Goal: Find contact information: Find contact information

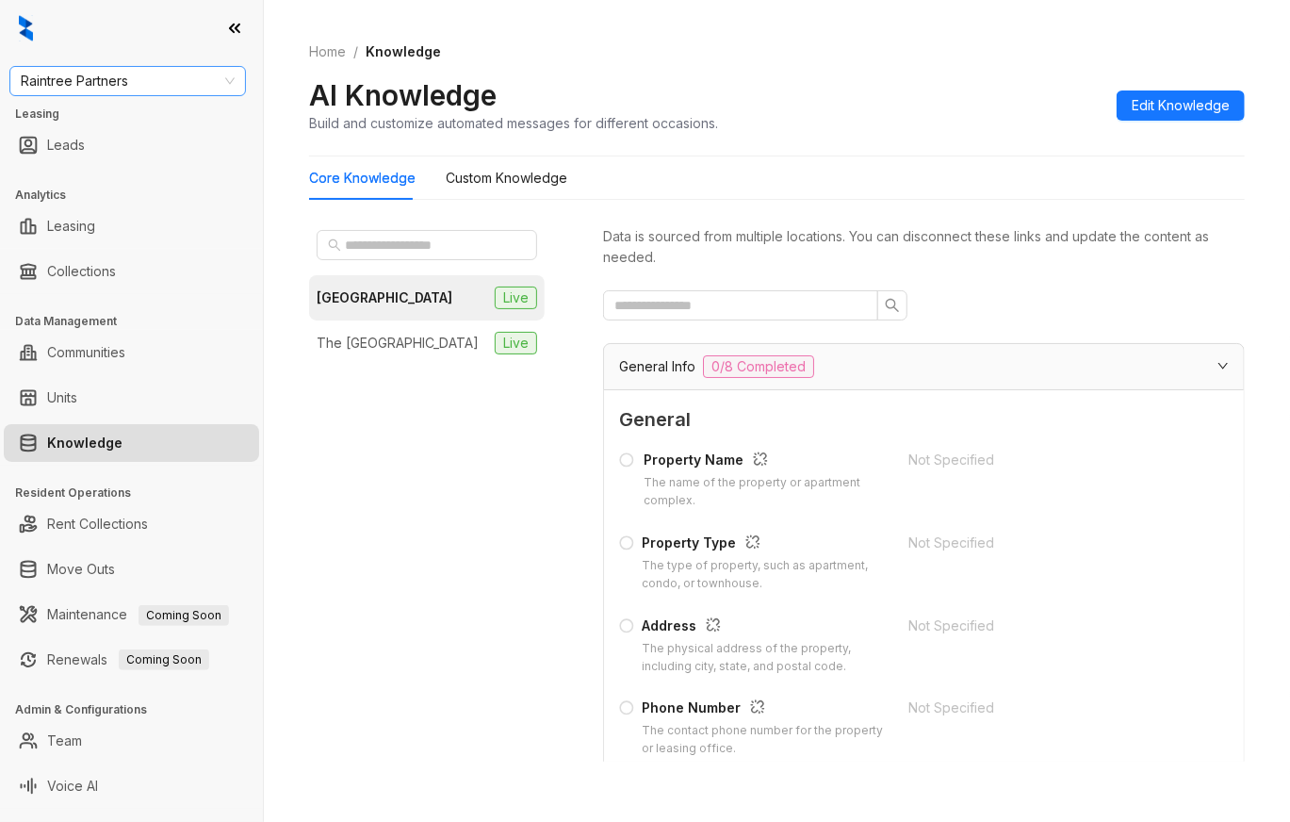
click at [94, 79] on span "Raintree Partners" at bounding box center [128, 81] width 214 height 28
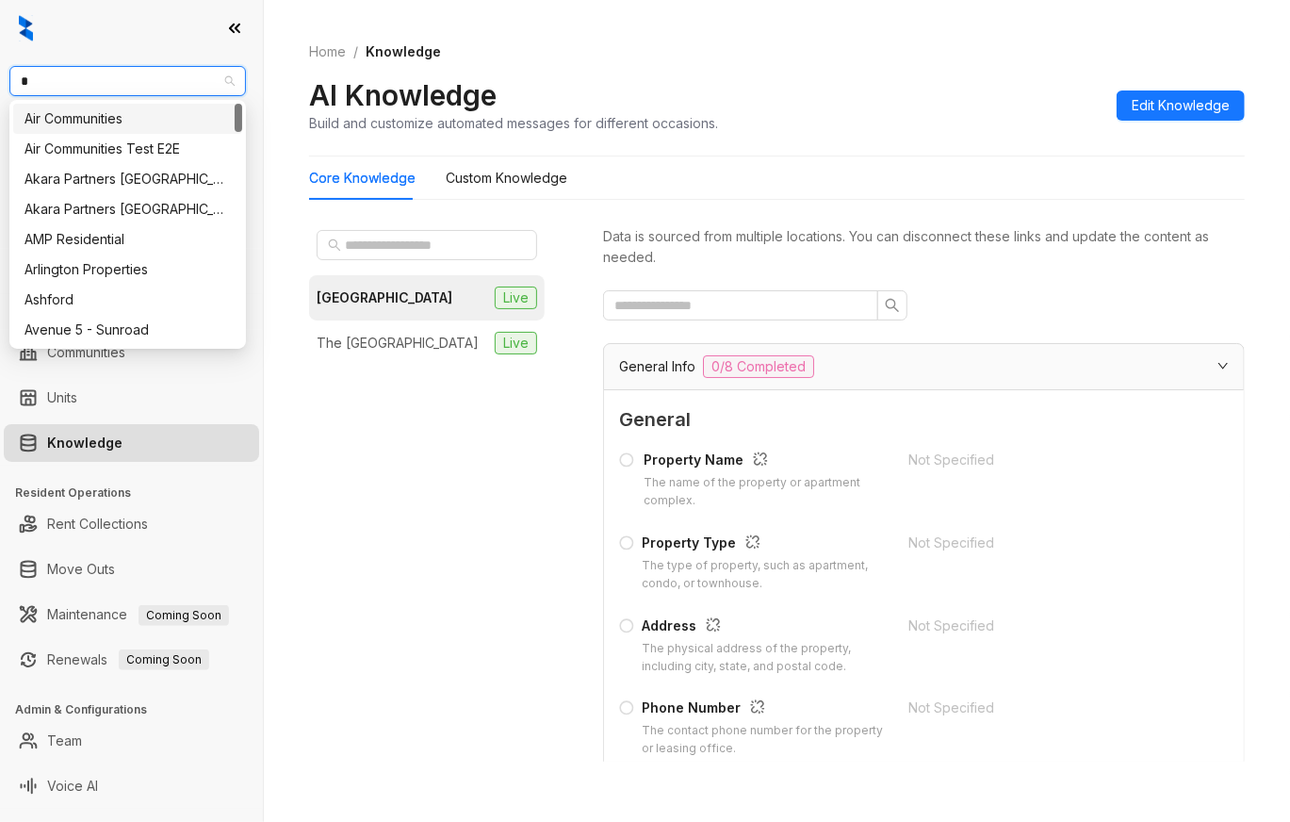
type input "**"
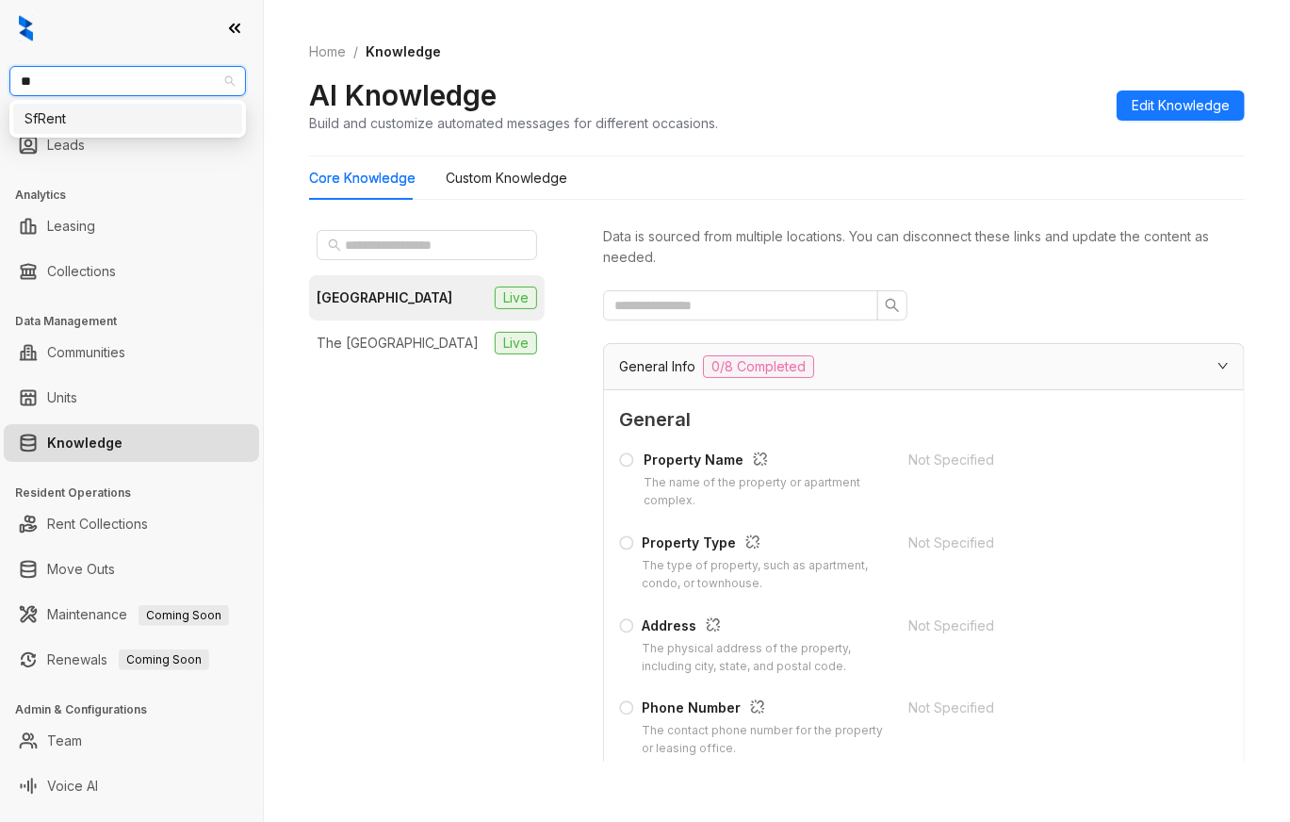
click at [99, 122] on div "SfRent" at bounding box center [128, 118] width 206 height 21
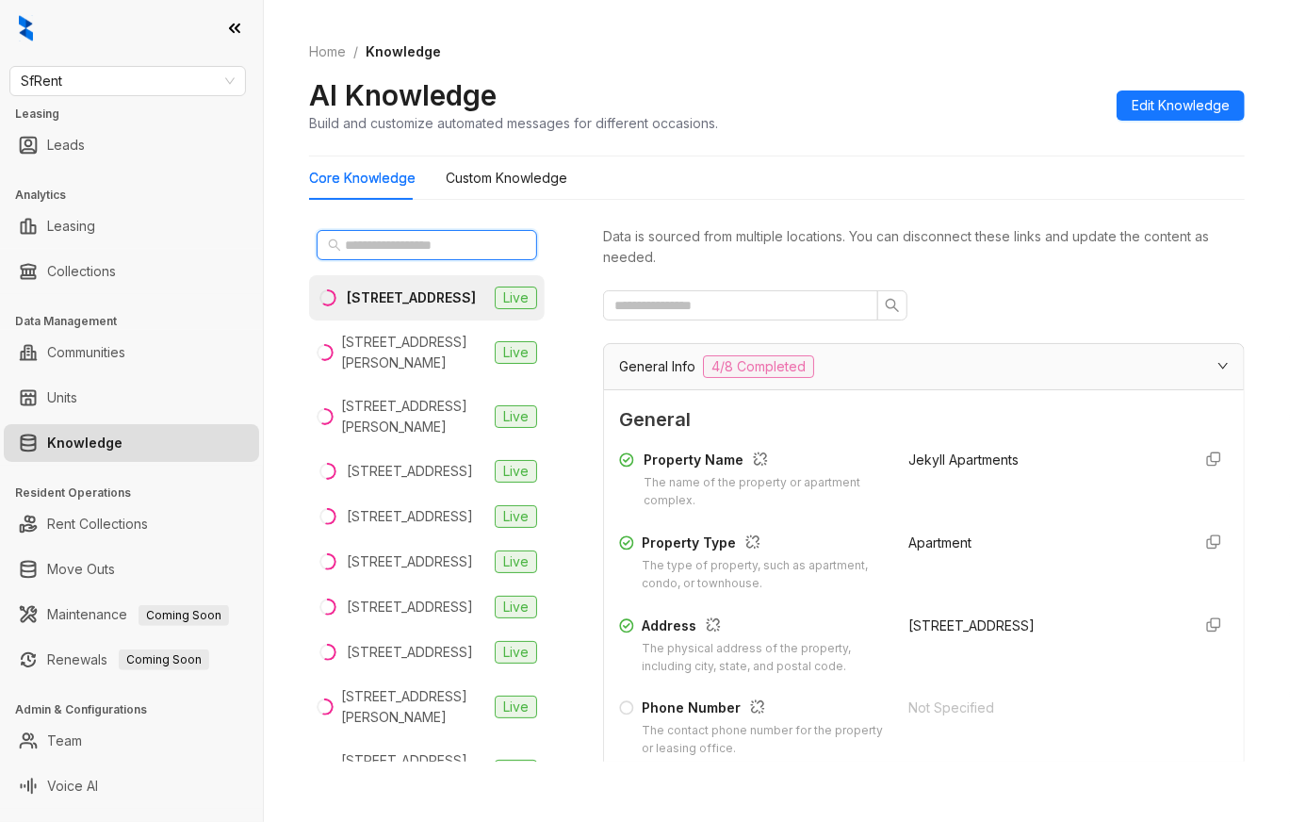
click at [426, 239] on input "text" at bounding box center [428, 245] width 166 height 21
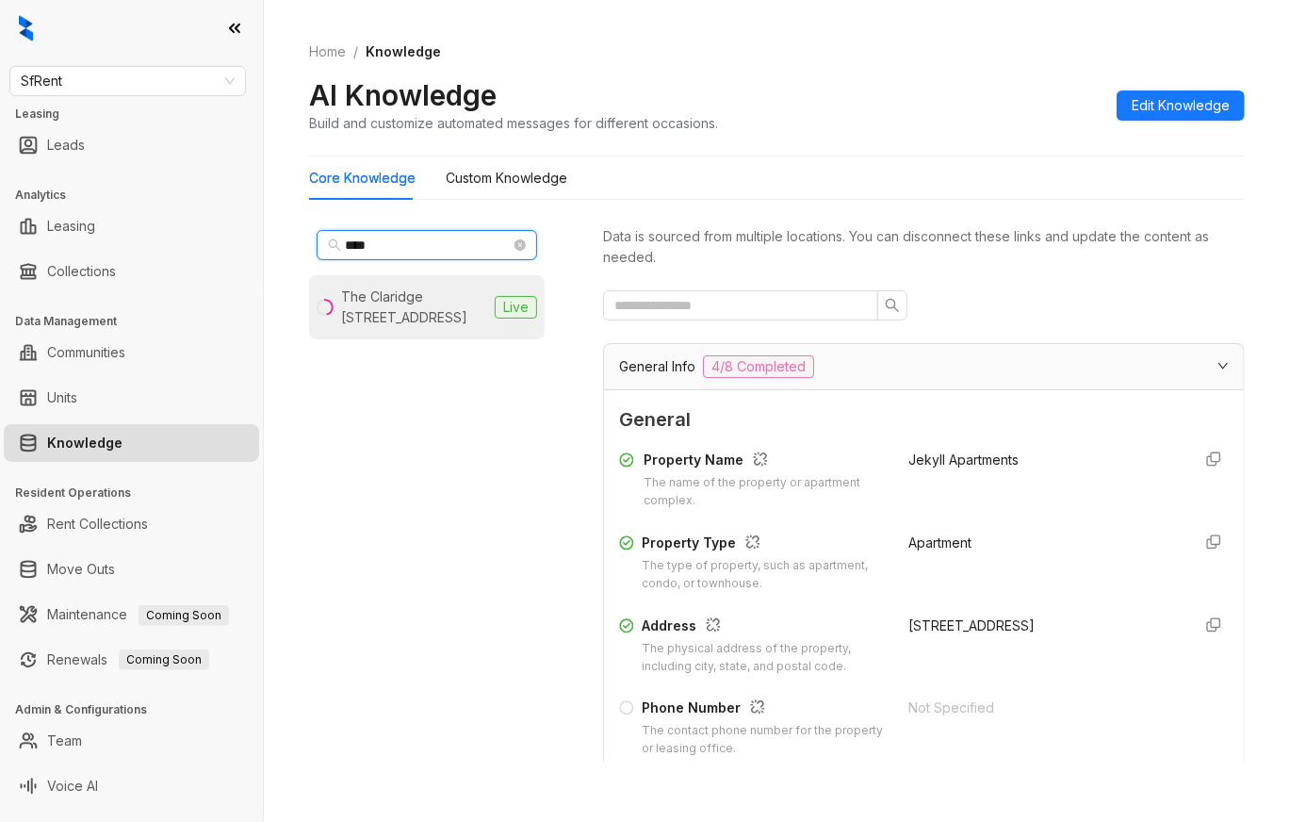
type input "***"
click at [424, 302] on div "The Claridge 634 15th St, Oakland, CA" at bounding box center [414, 307] width 146 height 41
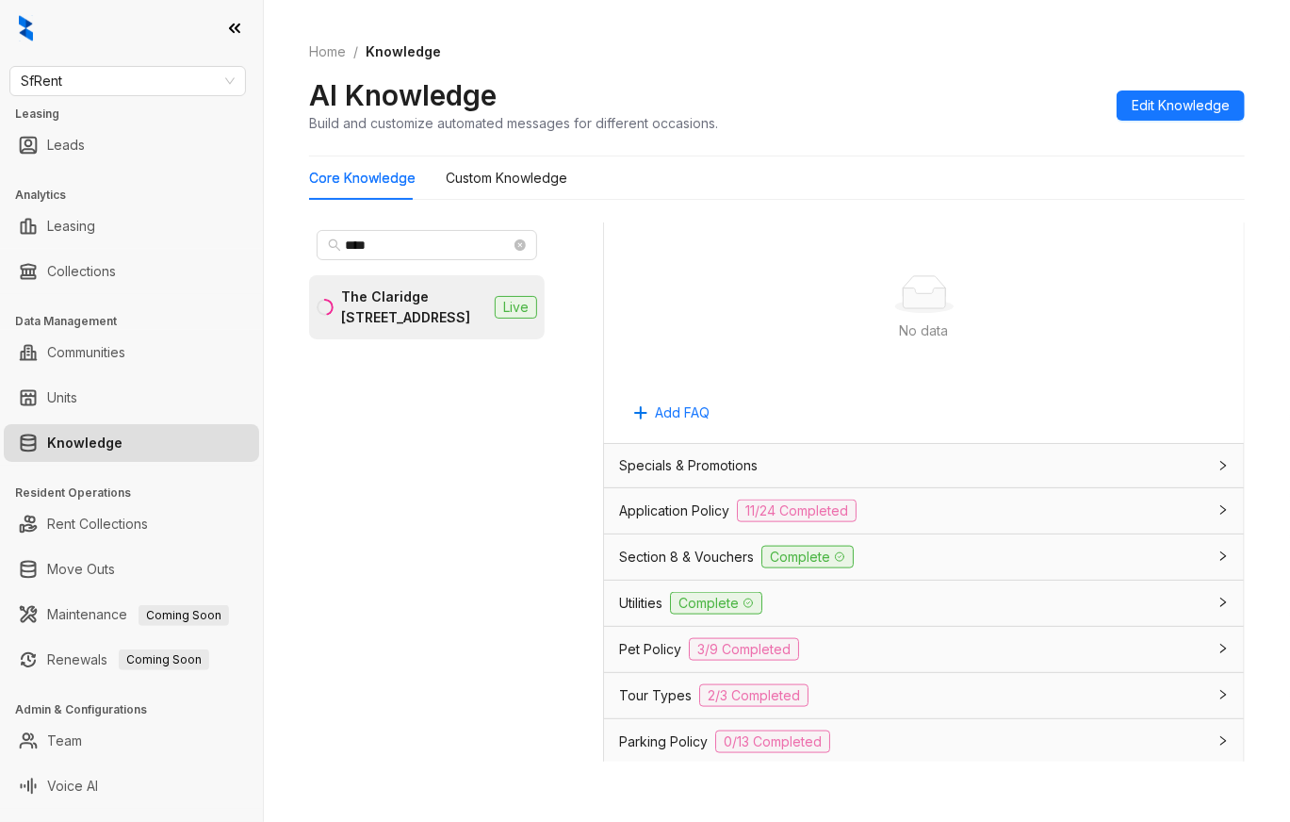
scroll to position [1256, 0]
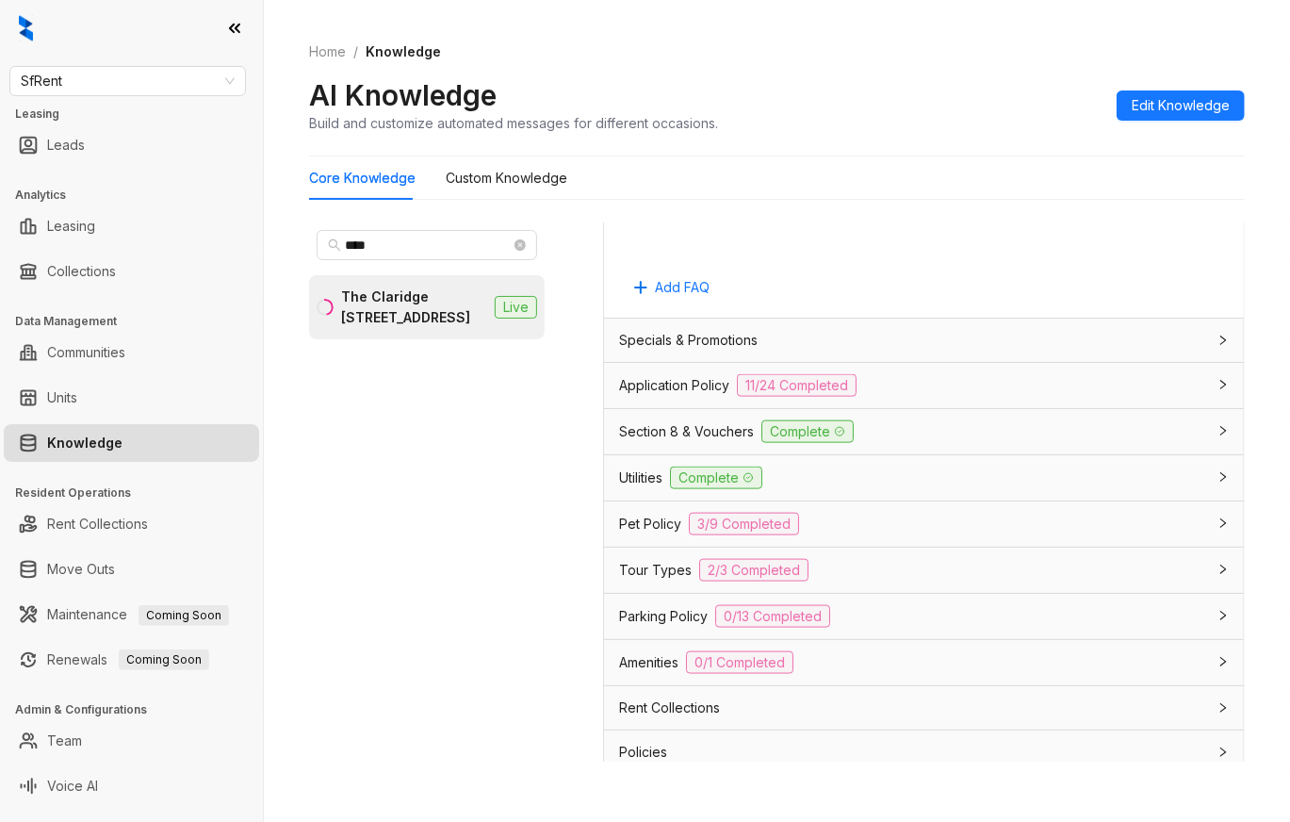
click at [961, 624] on div "Parking Policy 0/13 Completed" at bounding box center [912, 616] width 587 height 23
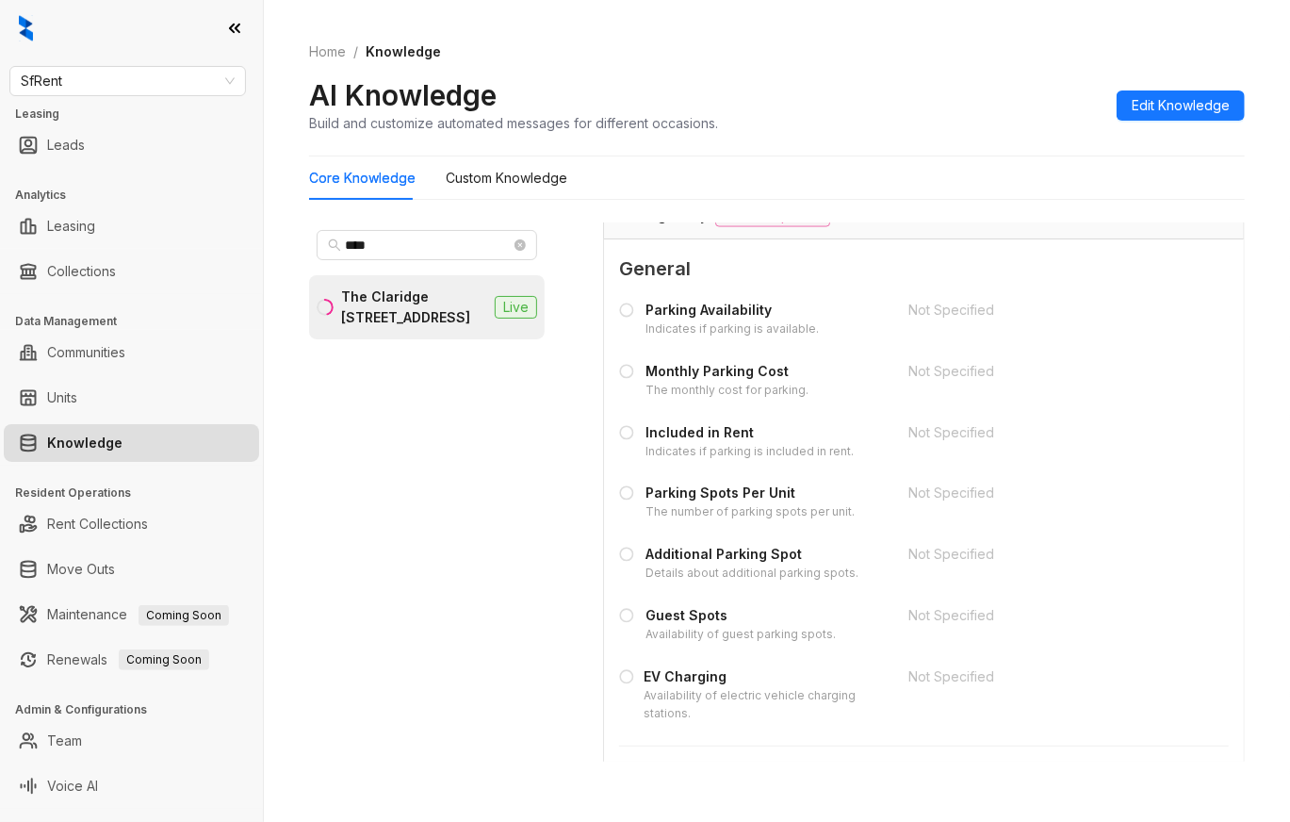
scroll to position [1759, 0]
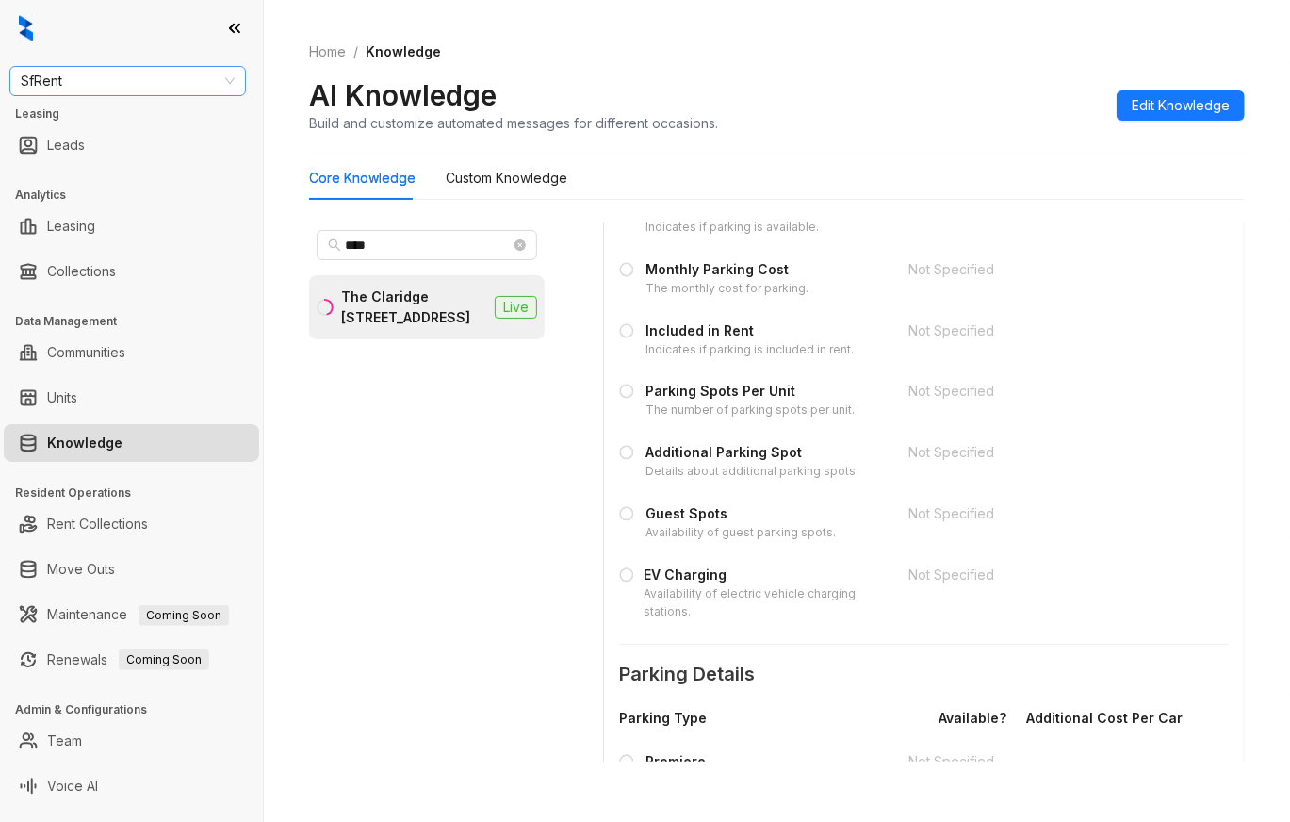
click at [144, 83] on span "SfRent" at bounding box center [128, 81] width 214 height 28
type input "****"
click at [134, 151] on div "Raintree Partners" at bounding box center [128, 149] width 206 height 21
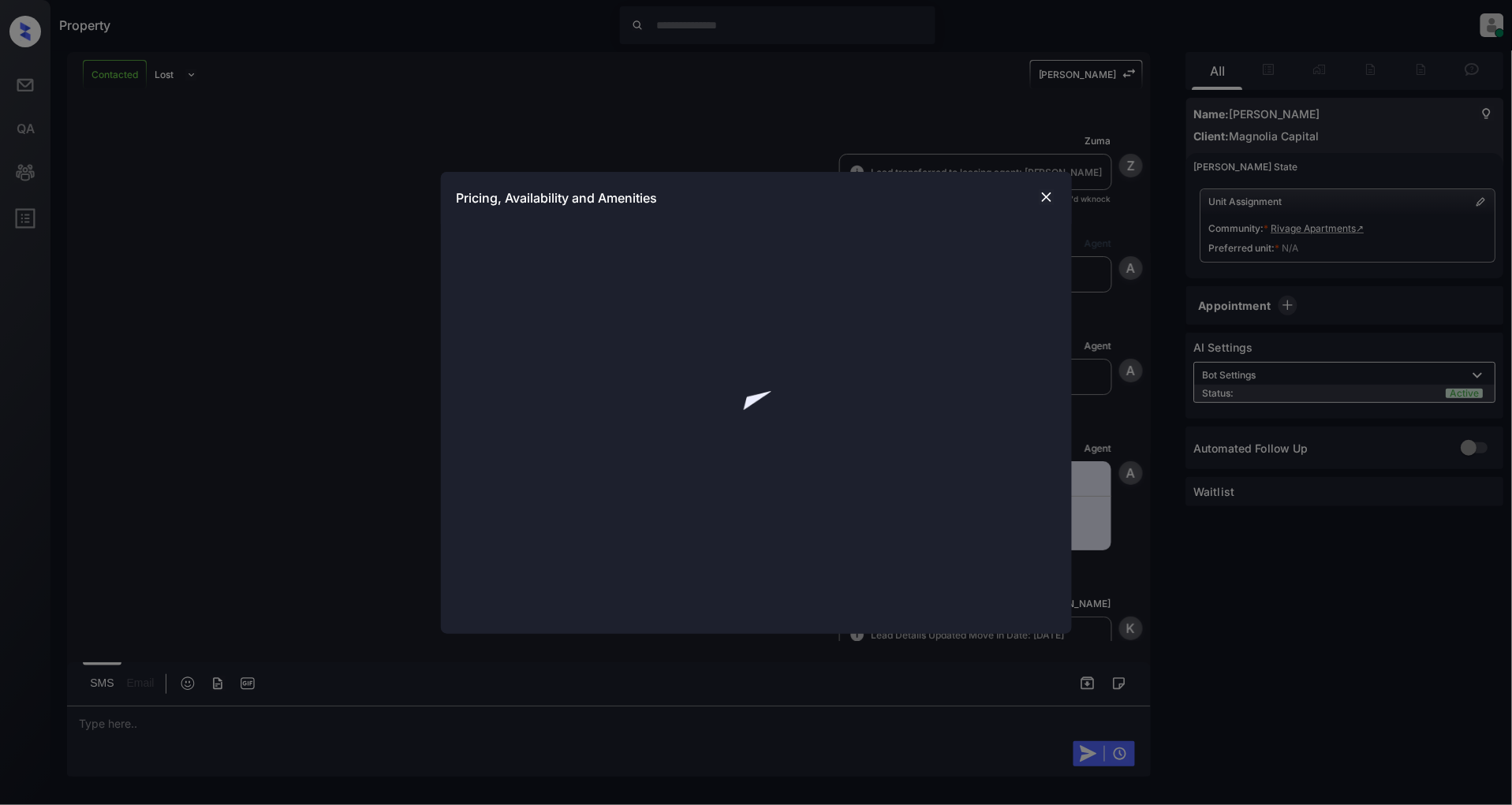
scroll to position [739, 0]
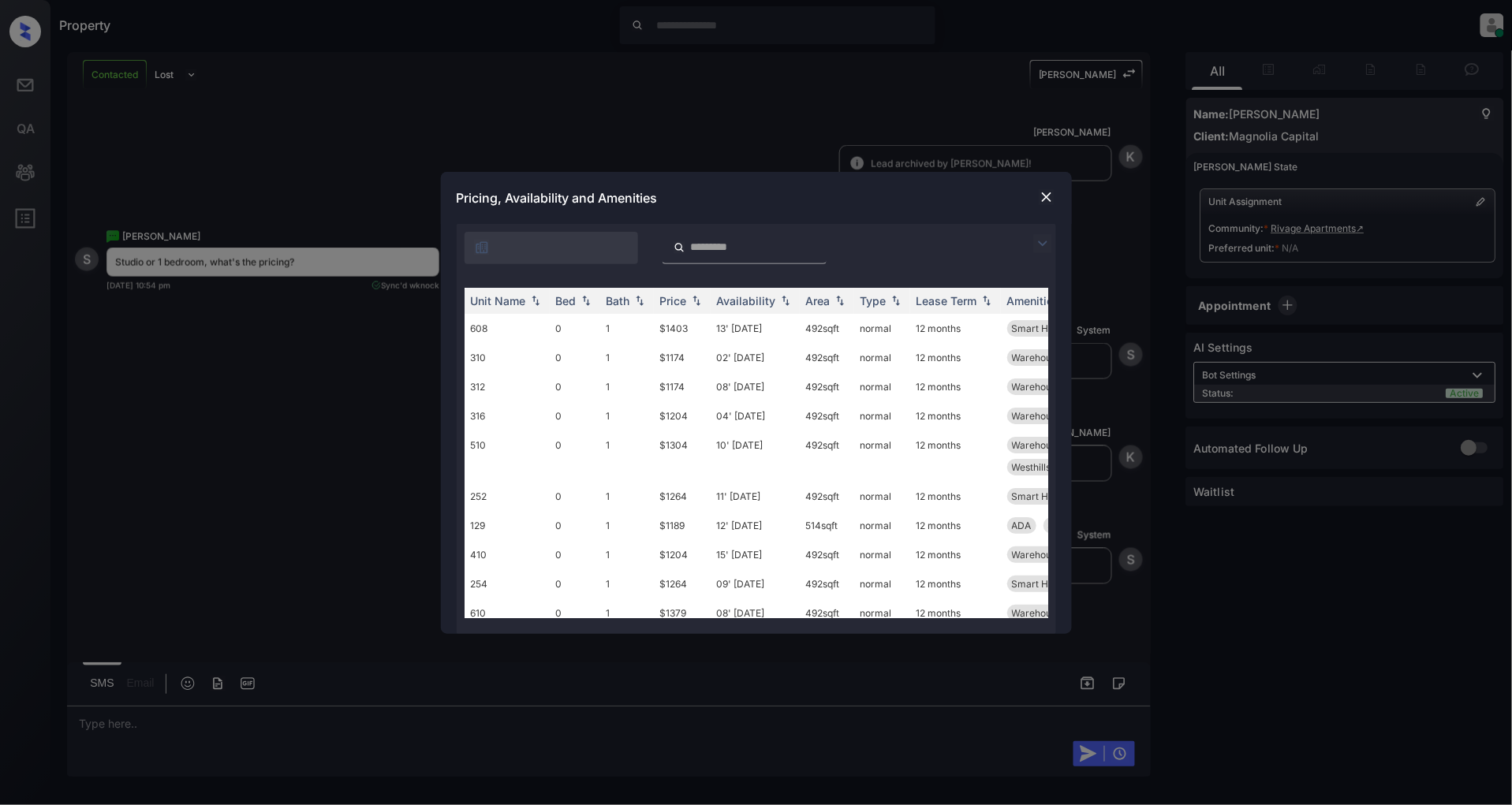
click at [1049, 243] on img at bounding box center [1043, 244] width 19 height 19
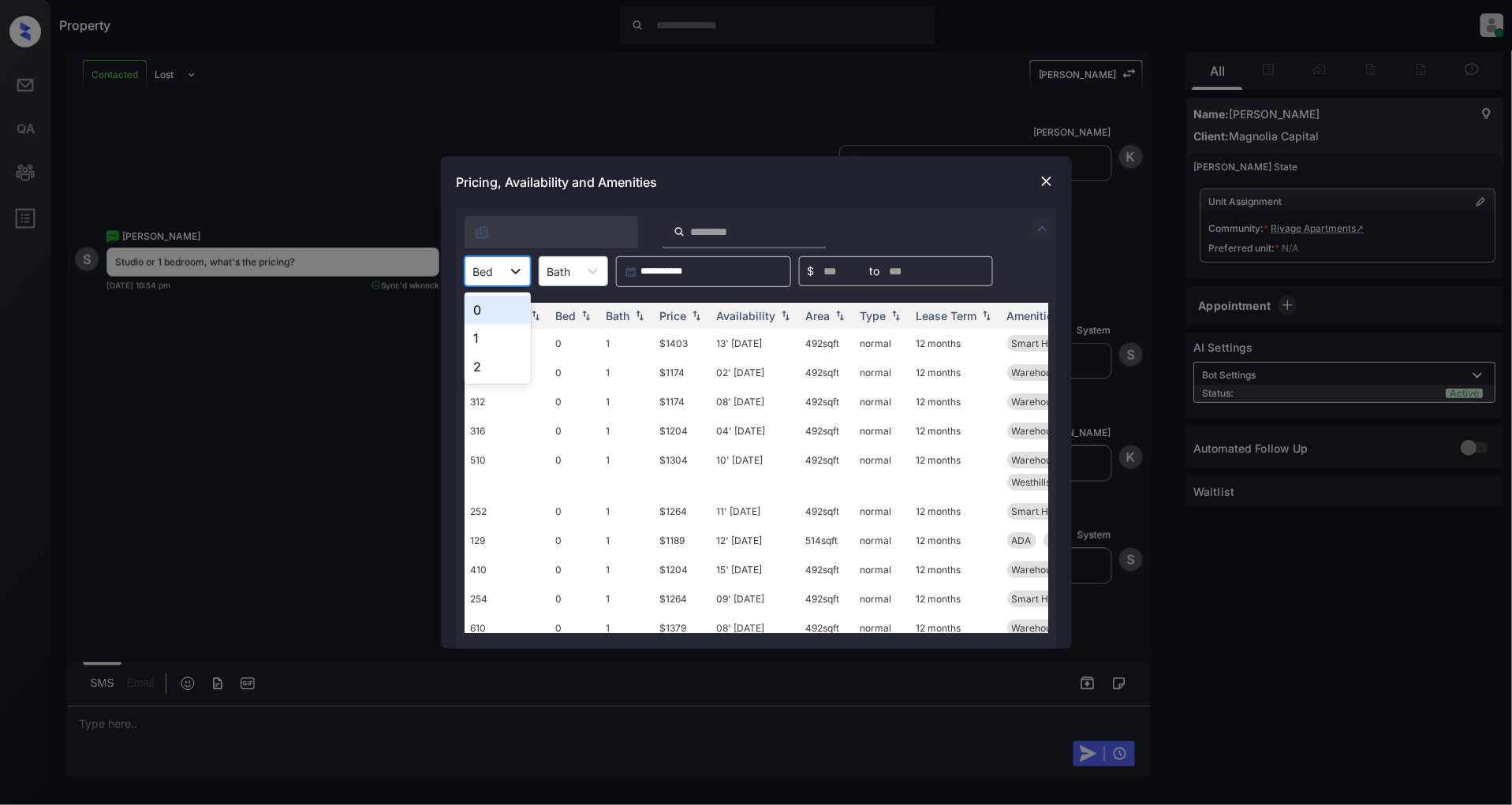
click at [515, 274] on icon at bounding box center [515, 271] width 16 height 16
click at [500, 320] on div "0" at bounding box center [497, 310] width 66 height 28
click at [706, 314] on th "Price" at bounding box center [682, 315] width 57 height 26
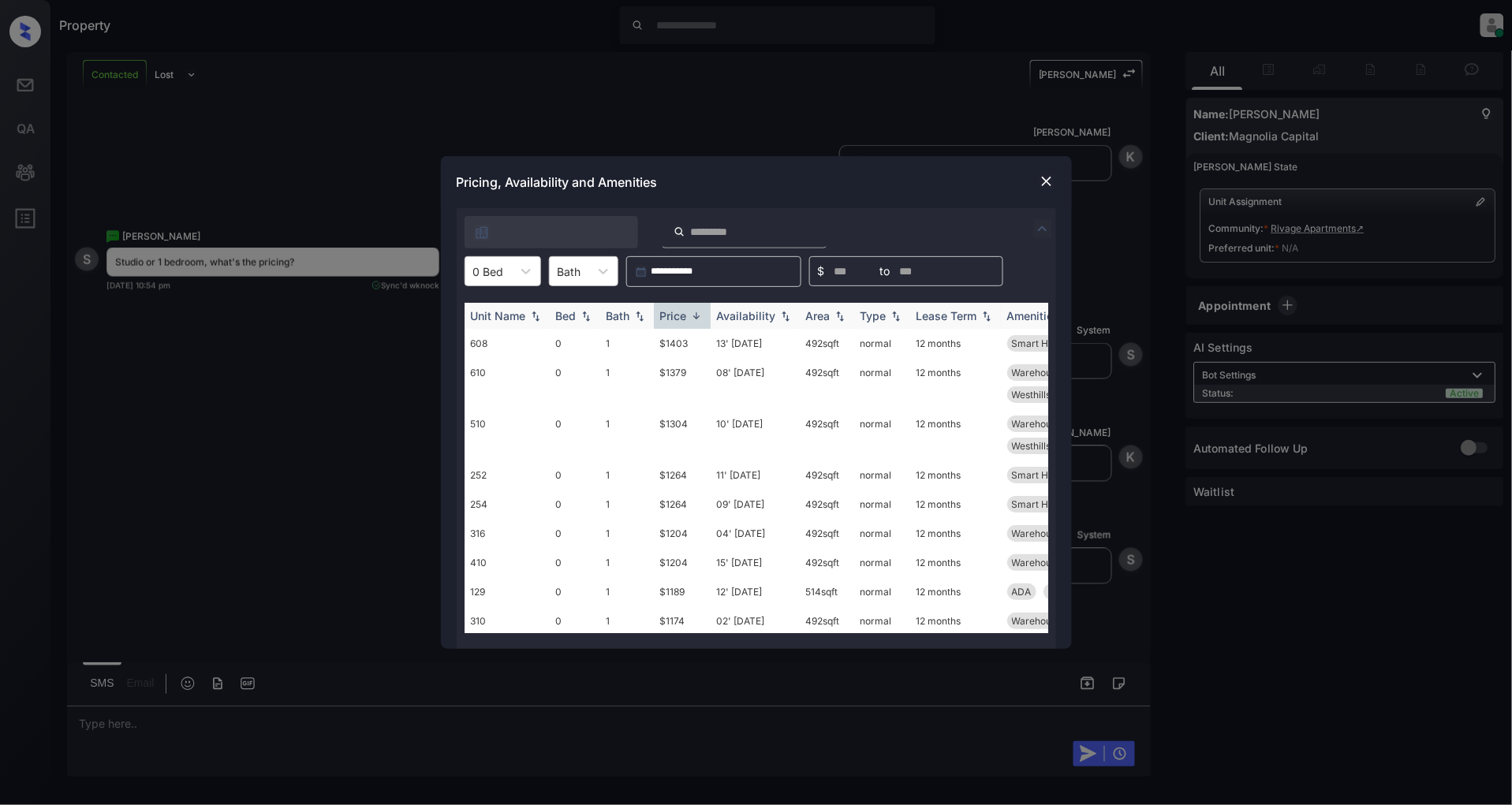
click at [698, 314] on img at bounding box center [696, 315] width 16 height 12
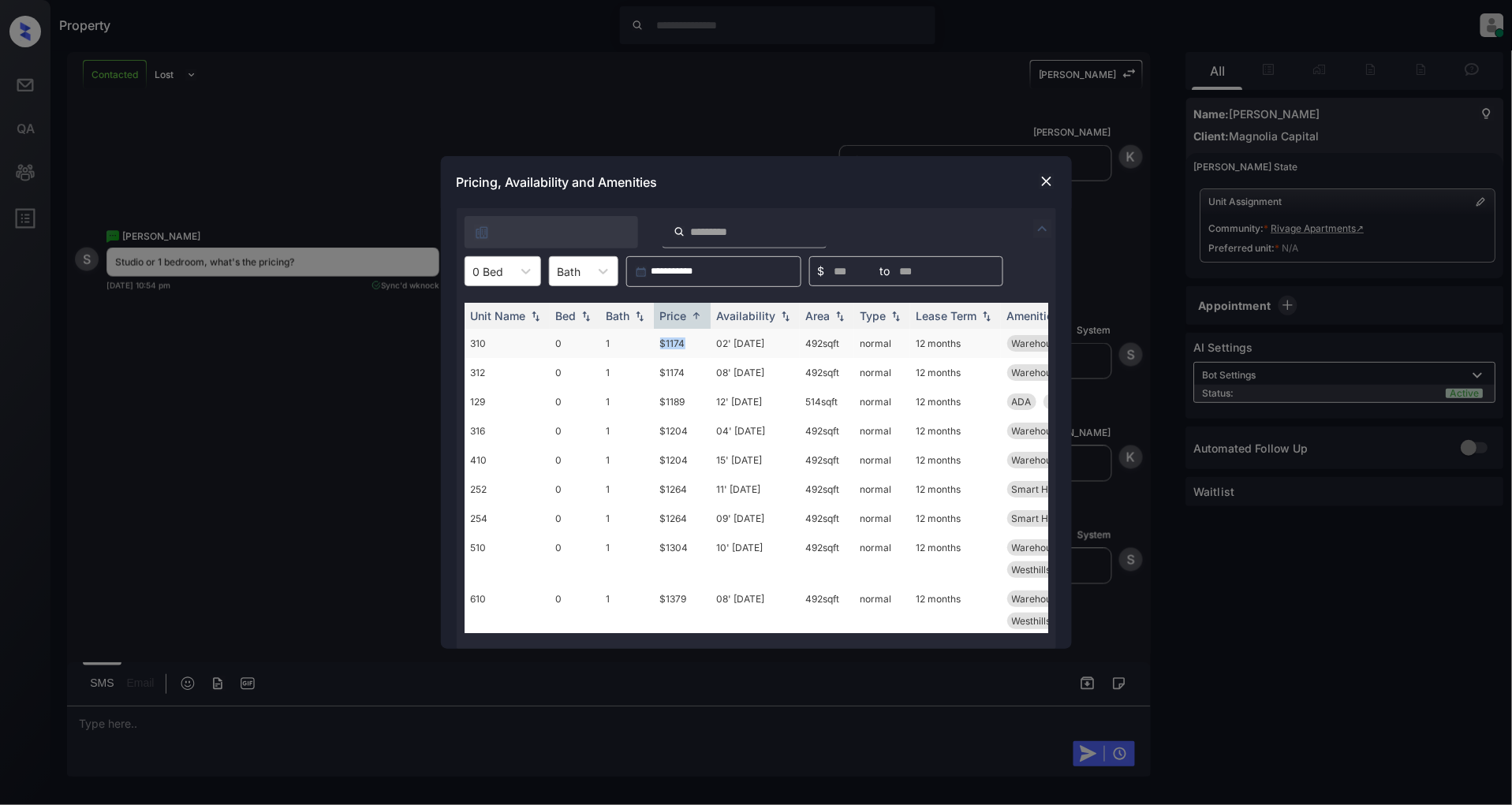
drag, startPoint x: 689, startPoint y: 341, endPoint x: 654, endPoint y: 344, distance: 35.1
click at [654, 344] on td "$1174" at bounding box center [682, 343] width 57 height 29
copy td "$1174"
click at [501, 271] on div at bounding box center [488, 272] width 31 height 17
click at [494, 343] on div "1" at bounding box center [502, 338] width 76 height 28
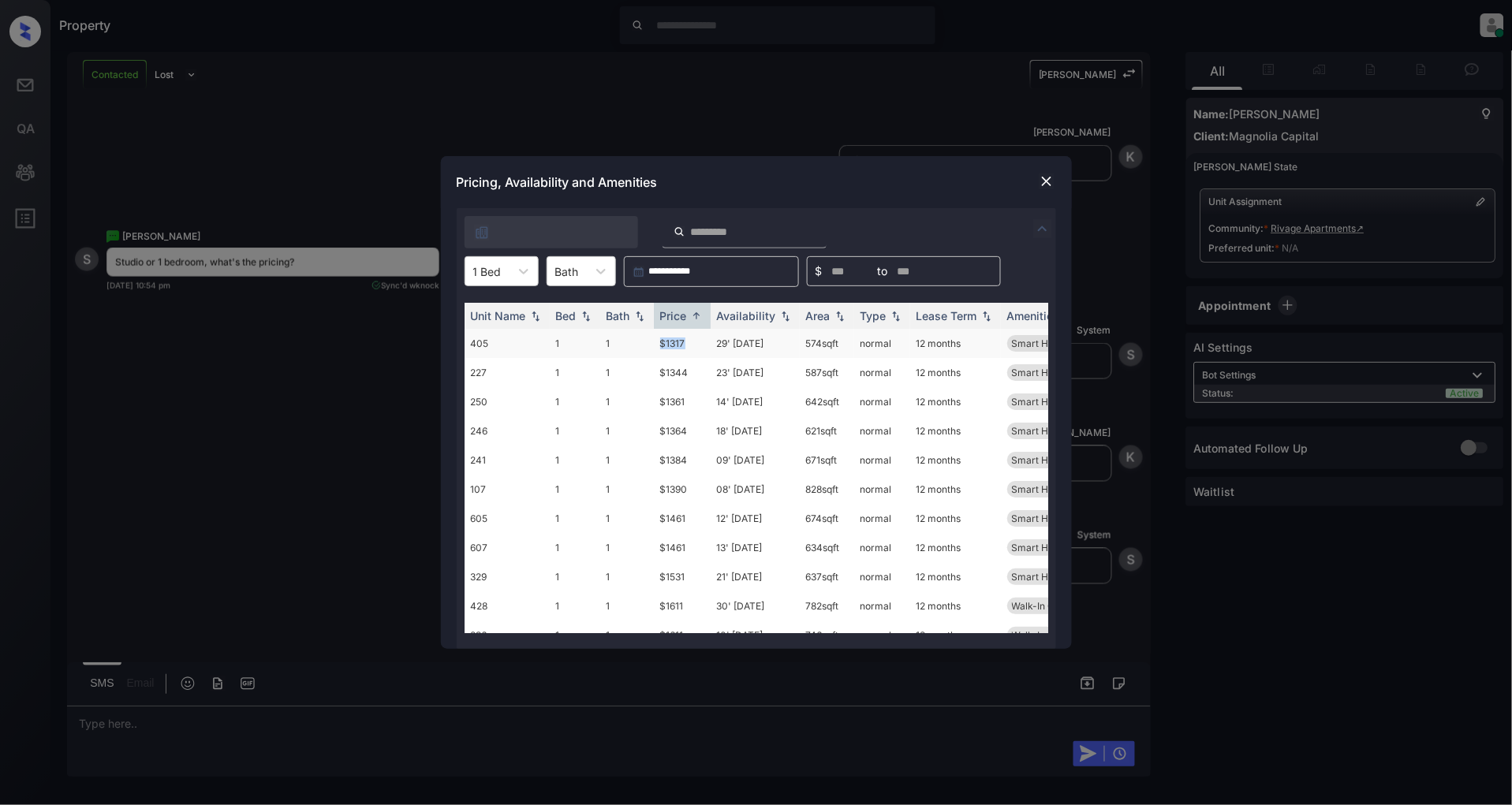
drag, startPoint x: 693, startPoint y: 345, endPoint x: 660, endPoint y: 343, distance: 33.1
click at [660, 343] on td "$1317" at bounding box center [682, 343] width 57 height 29
copy td "$1317"
click at [1050, 184] on img at bounding box center [1046, 181] width 16 height 16
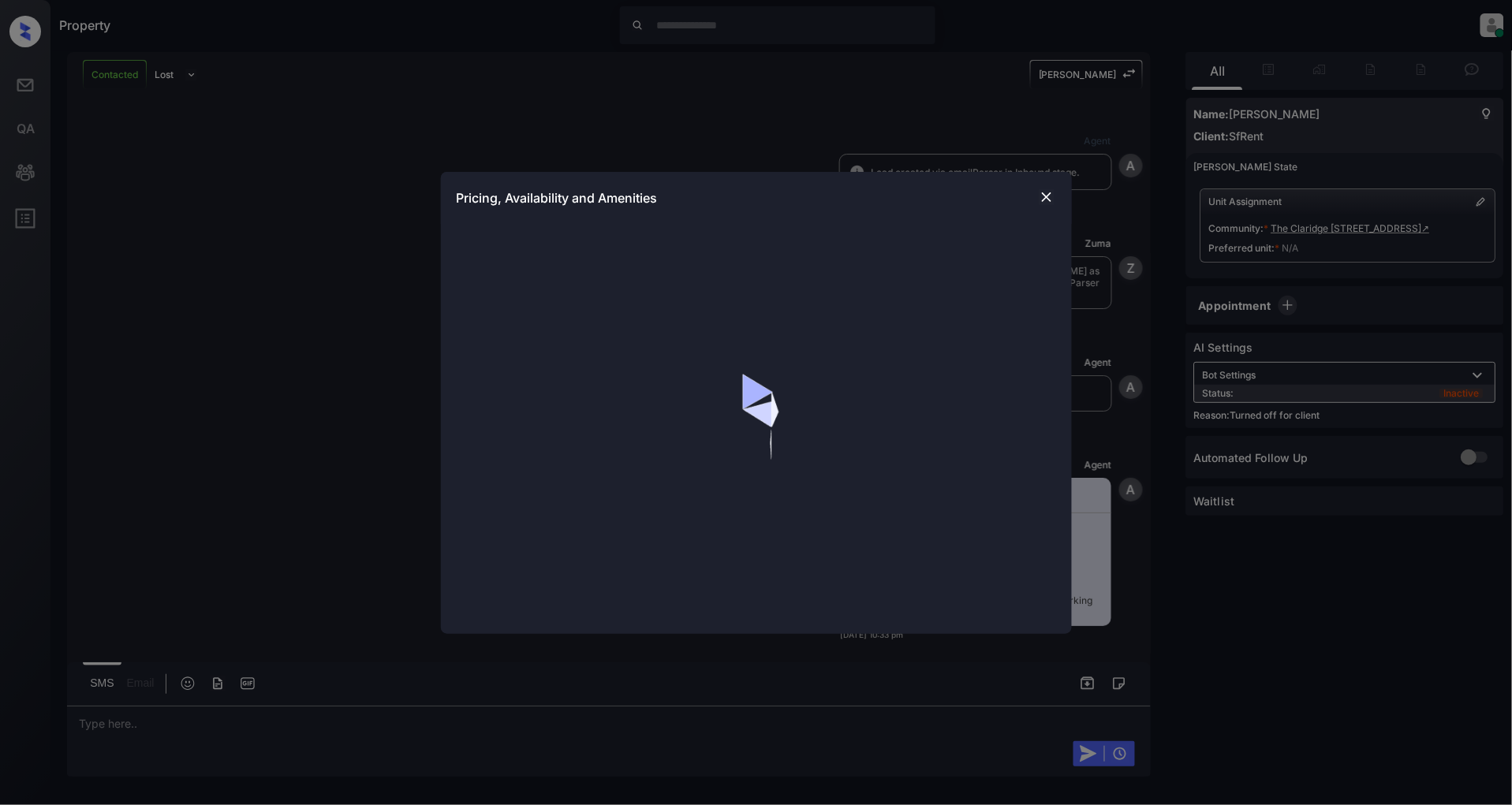
scroll to position [2453, 0]
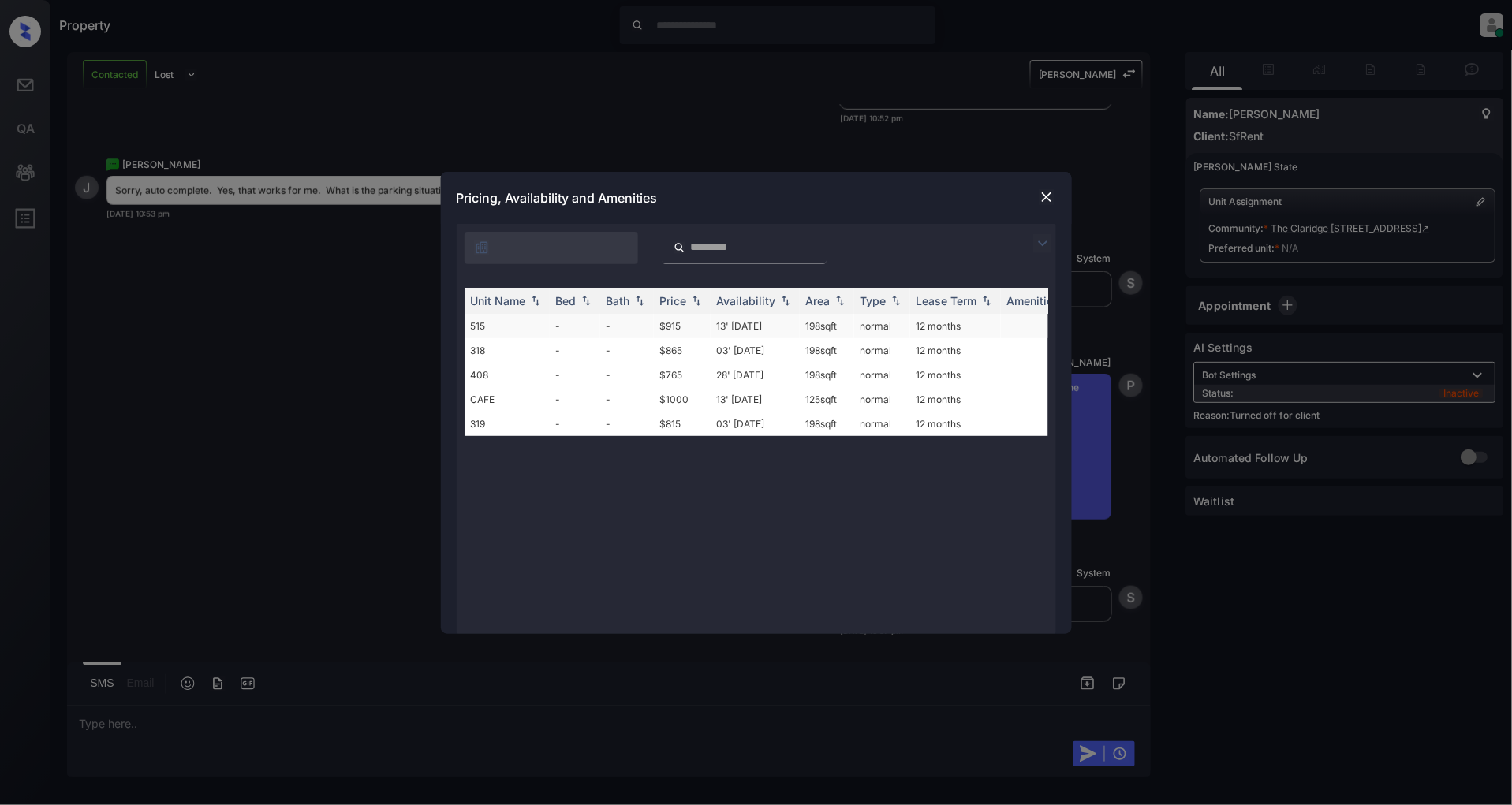
click at [531, 328] on td "515" at bounding box center [507, 326] width 85 height 24
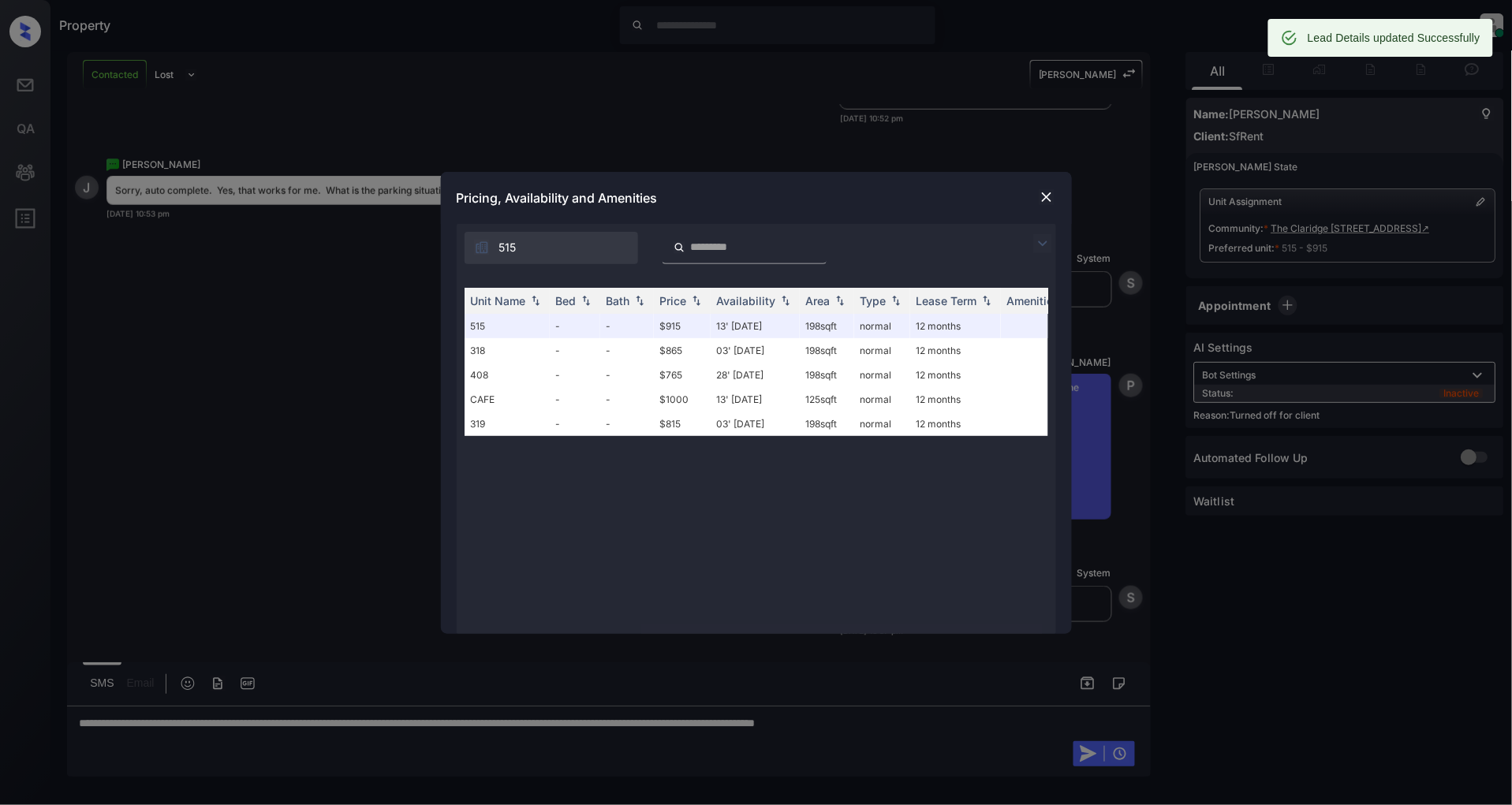
click at [1050, 196] on img at bounding box center [1046, 197] width 16 height 16
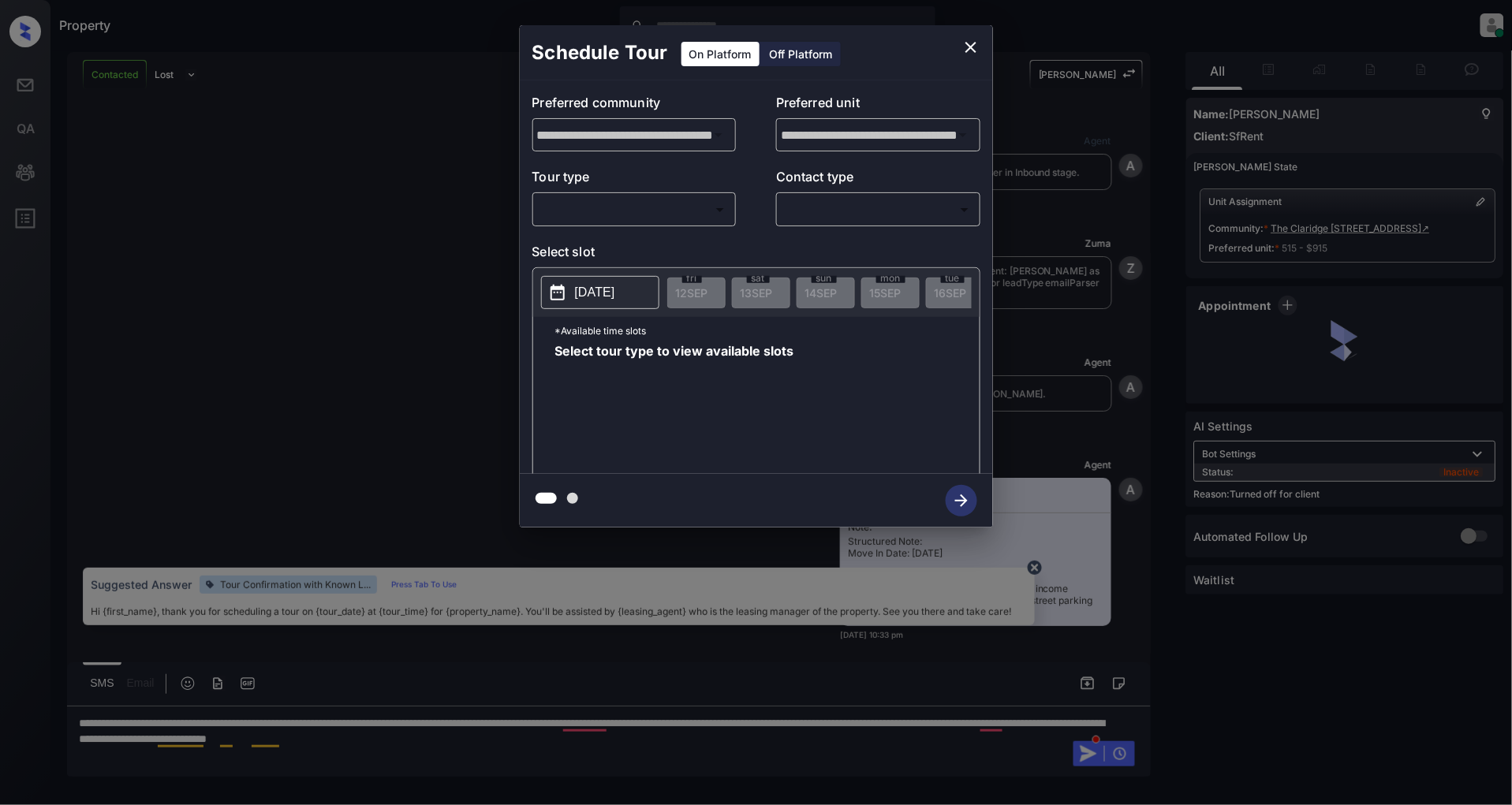
scroll to position [3096, 0]
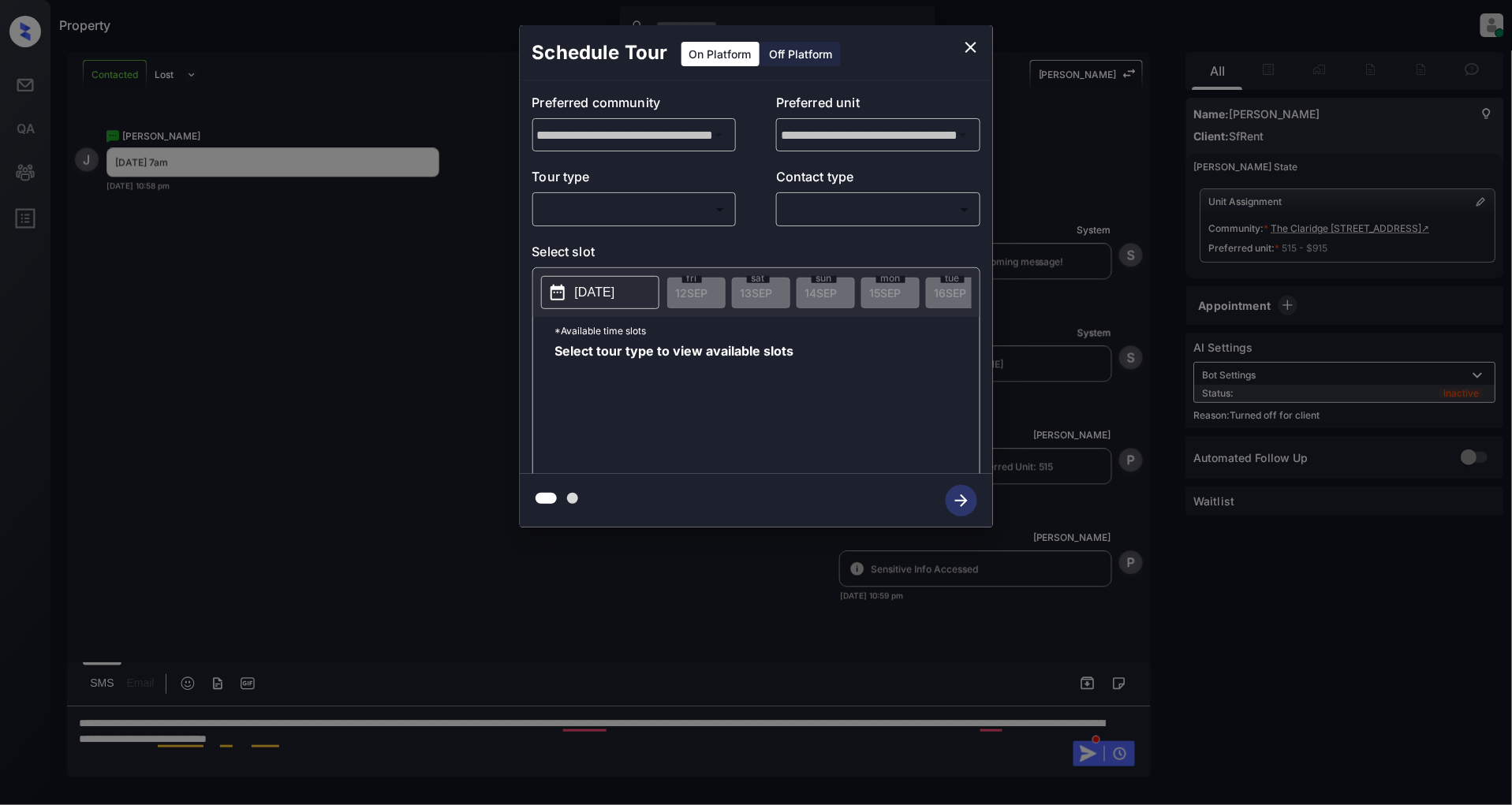
click at [805, 58] on div "Off Platform" at bounding box center [801, 54] width 79 height 24
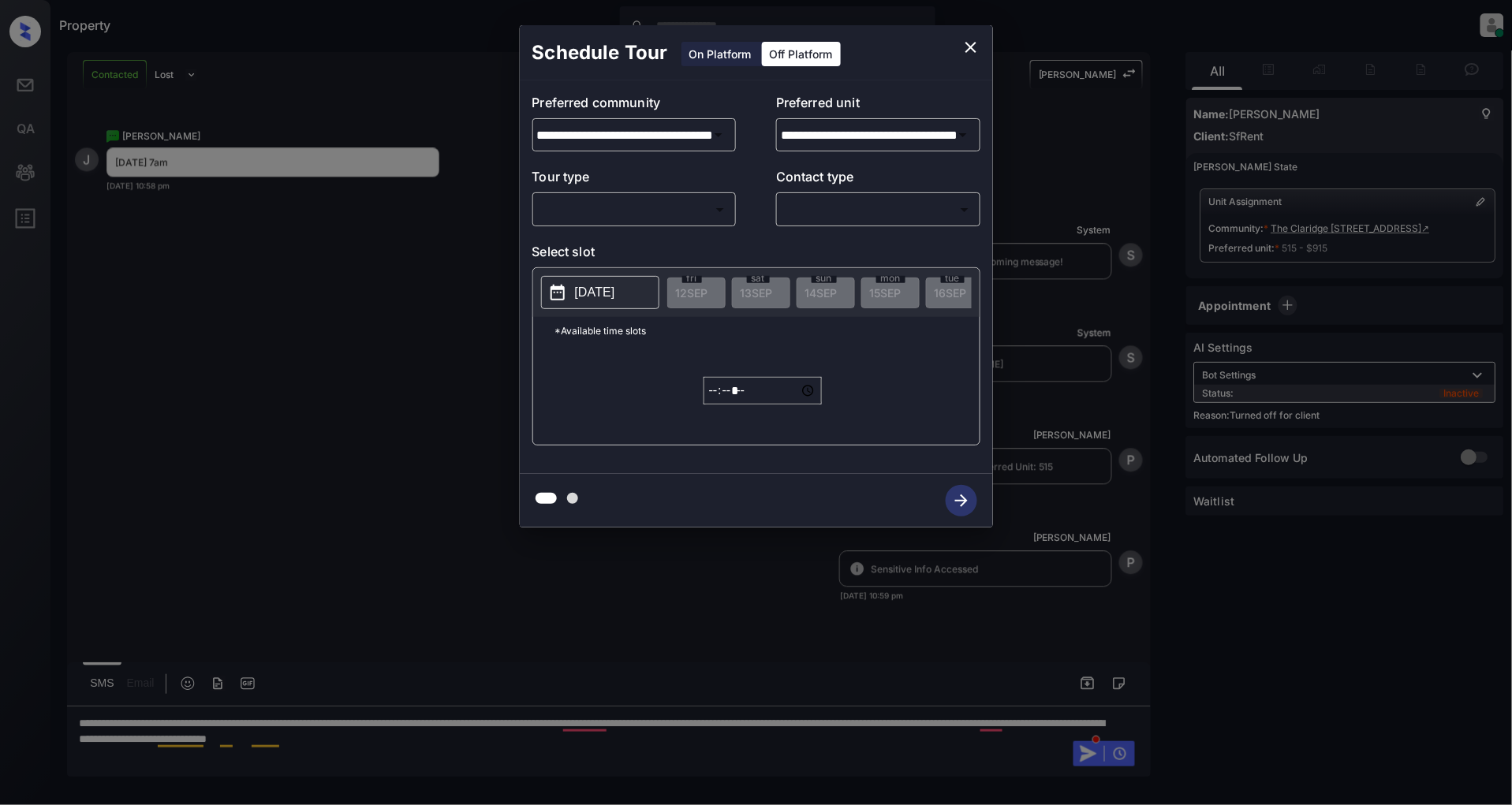
click at [611, 226] on div "​ ​" at bounding box center [634, 209] width 204 height 34
click at [609, 209] on body "Property [PERSON_NAME] Online Set yourself offline Set yourself on break Profil…" at bounding box center [756, 402] width 1512 height 805
click at [619, 250] on li "In Person" at bounding box center [634, 245] width 194 height 28
type input "********"
click at [869, 202] on body "Property Patrick Deasis Online Set yourself offline Set yourself on break Profi…" at bounding box center [756, 402] width 1512 height 805
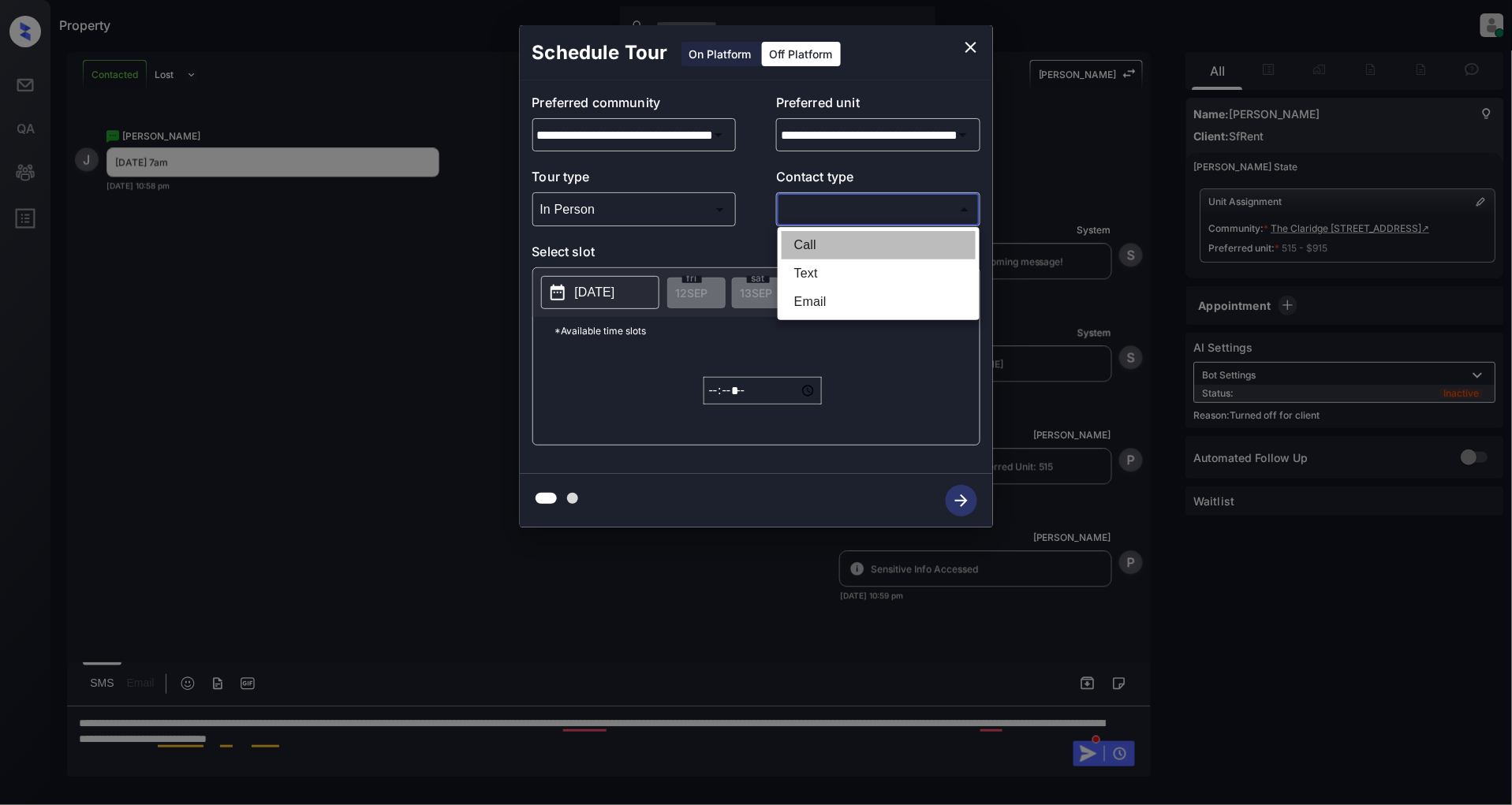
click at [839, 258] on li "Call" at bounding box center [879, 245] width 194 height 28
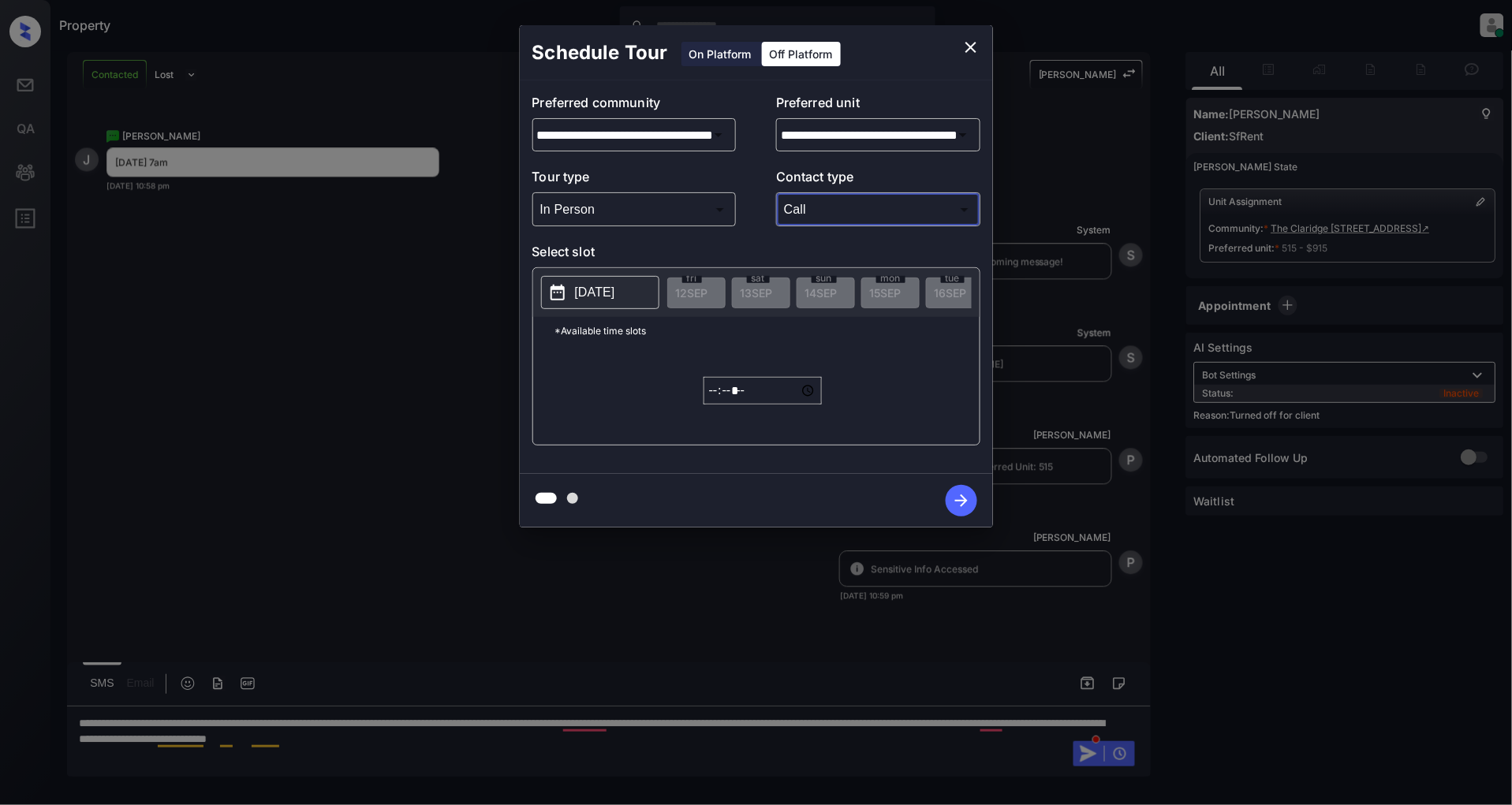
click at [833, 216] on body "Property Patrick Deasis Online Set yourself offline Set yourself on break Profi…" at bounding box center [756, 402] width 1512 height 805
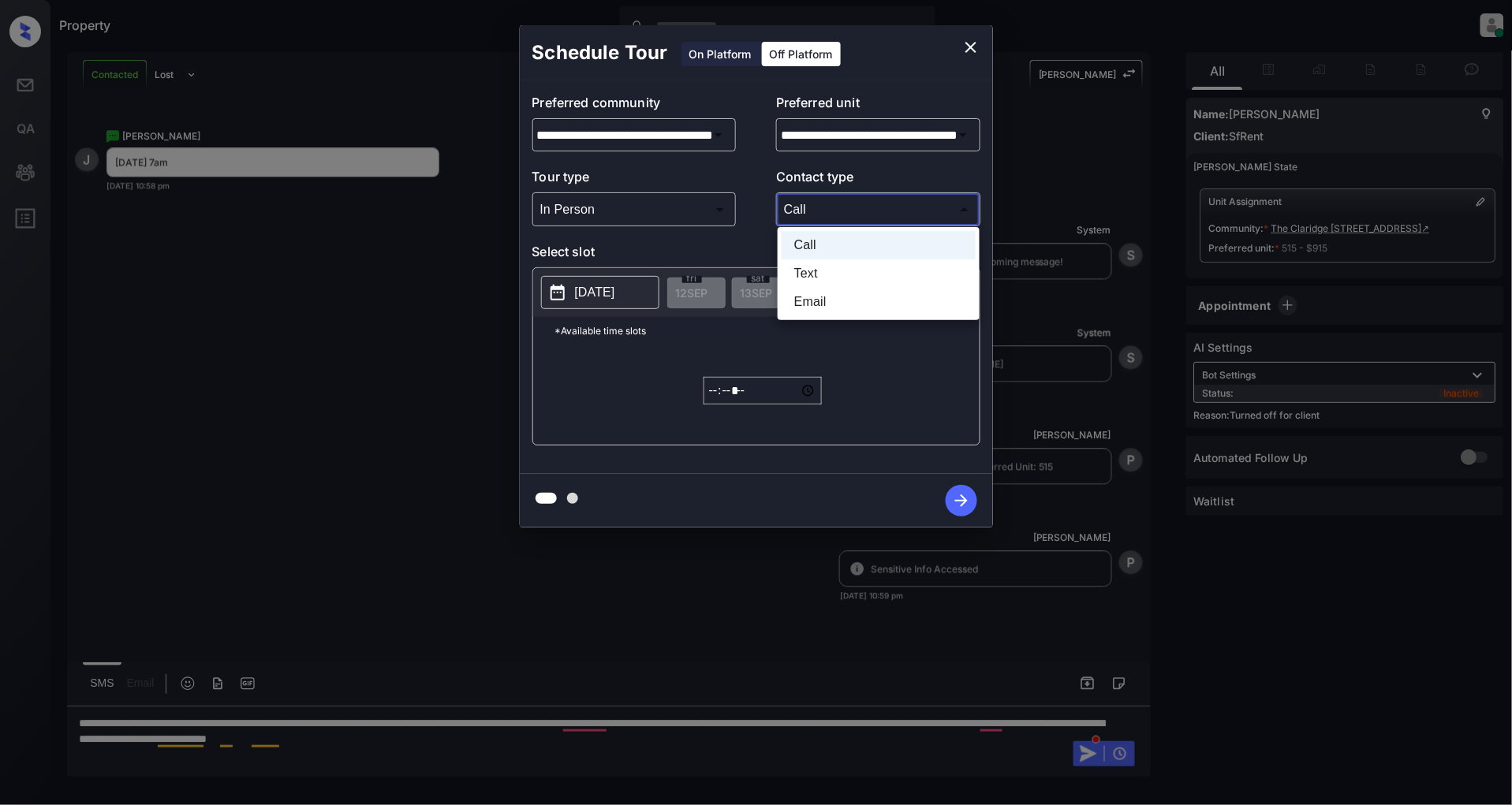
click at [834, 263] on li "Text" at bounding box center [879, 274] width 194 height 28
type input "****"
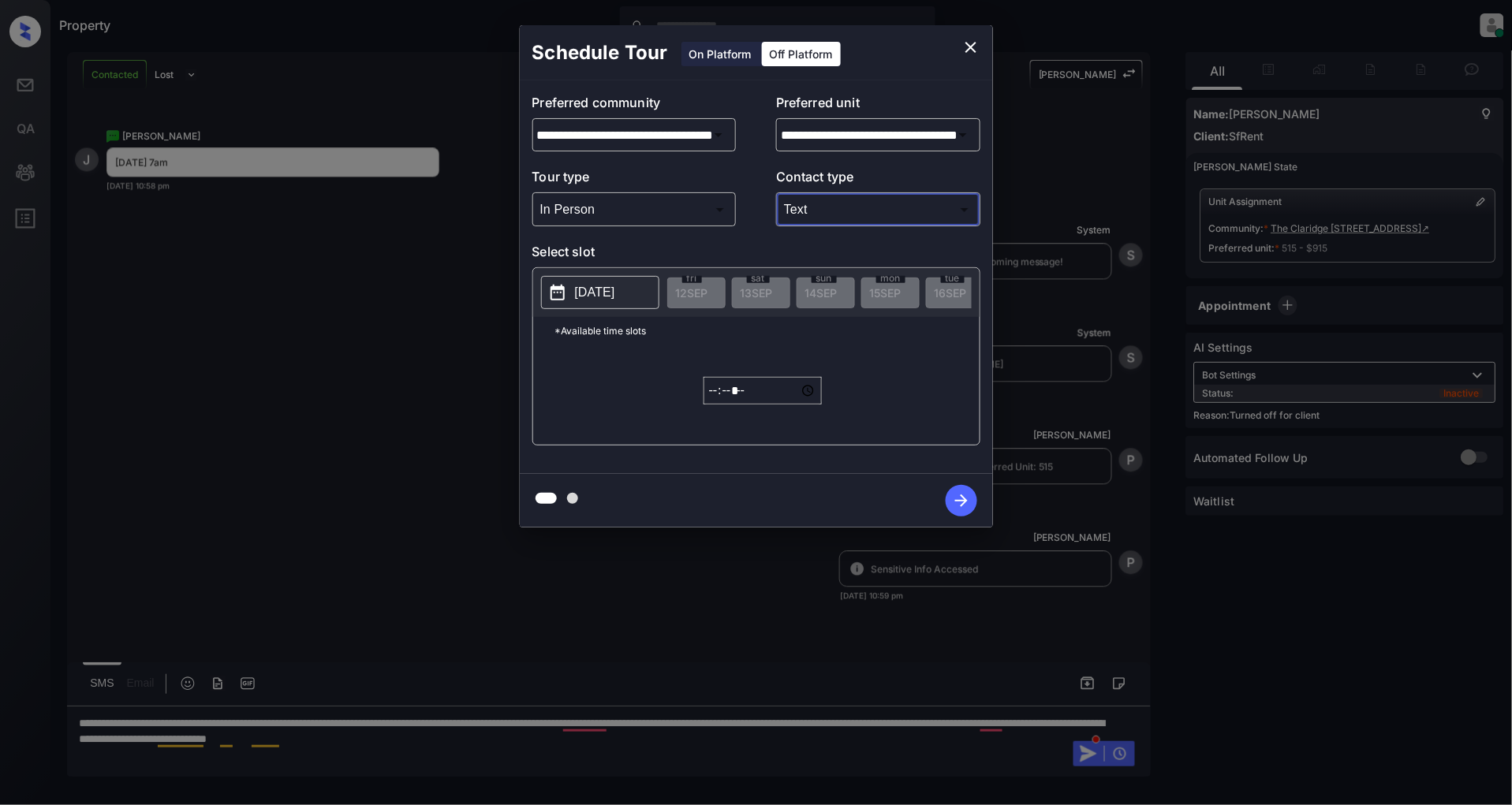
click at [587, 290] on p "[DATE]" at bounding box center [595, 292] width 40 height 19
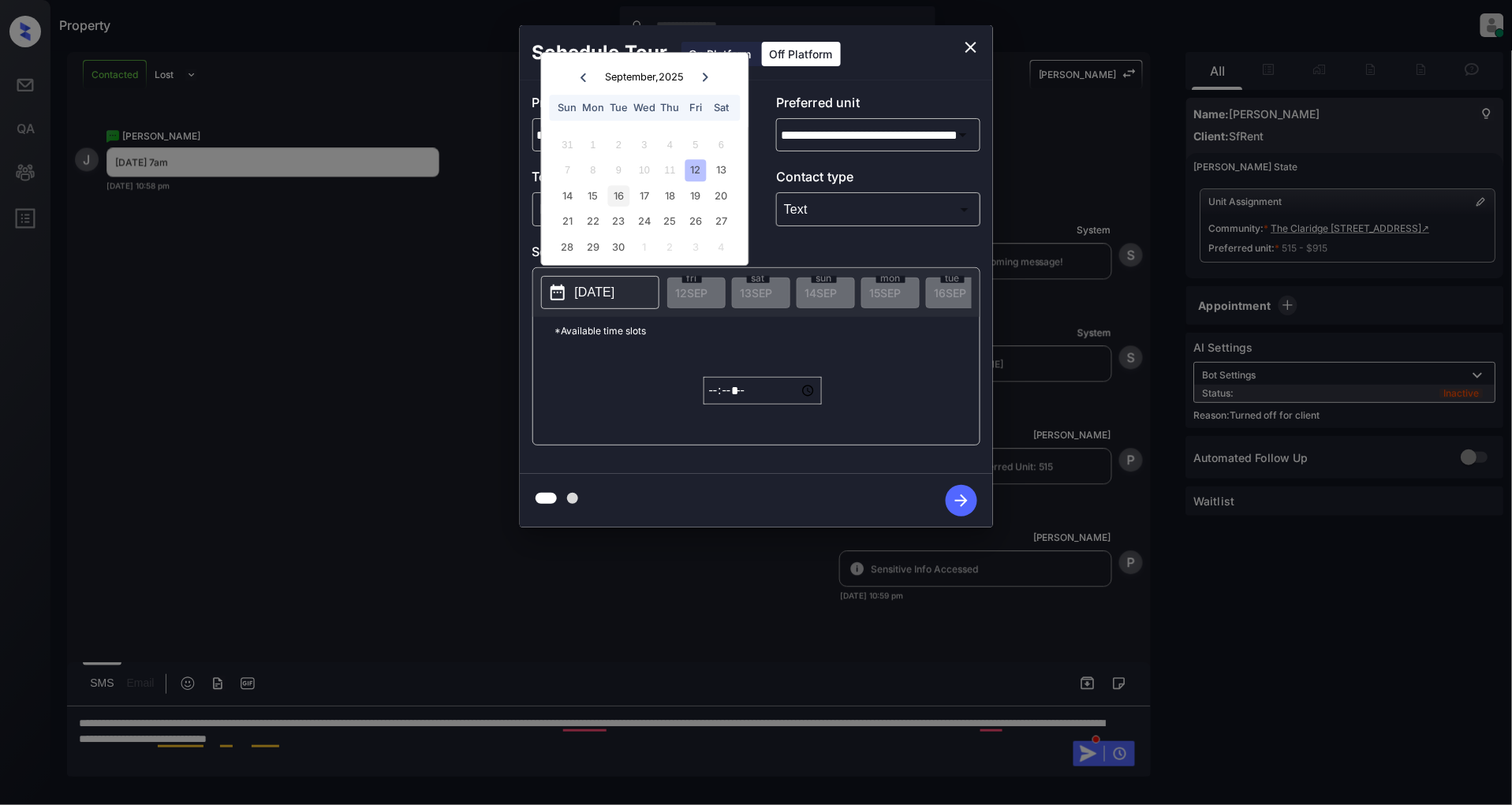
click at [610, 190] on div "16" at bounding box center [618, 195] width 21 height 21
click at [707, 404] on input "*****" at bounding box center [762, 391] width 118 height 28
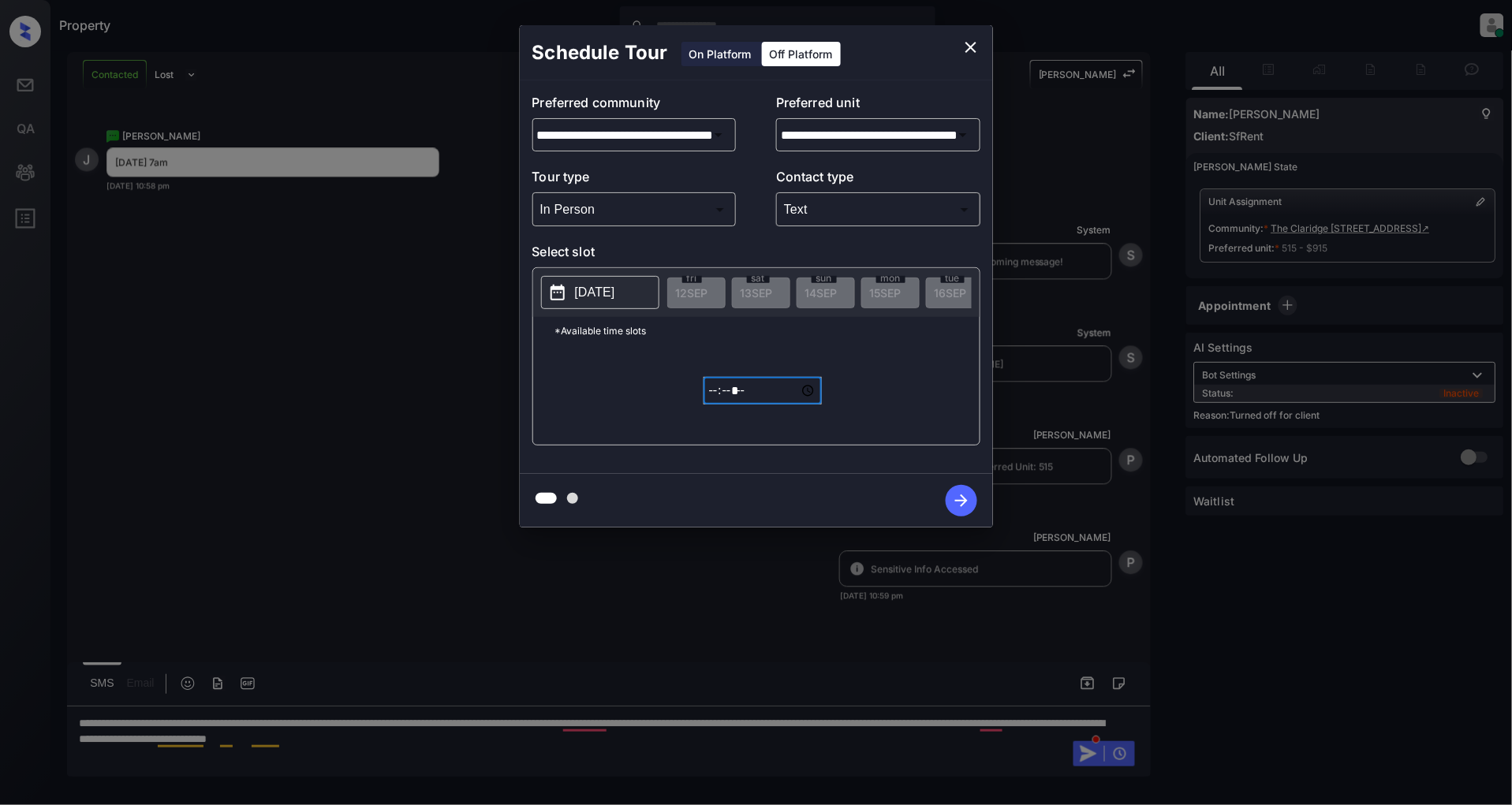
type input "*****"
click at [956, 508] on icon "button" at bounding box center [961, 501] width 32 height 32
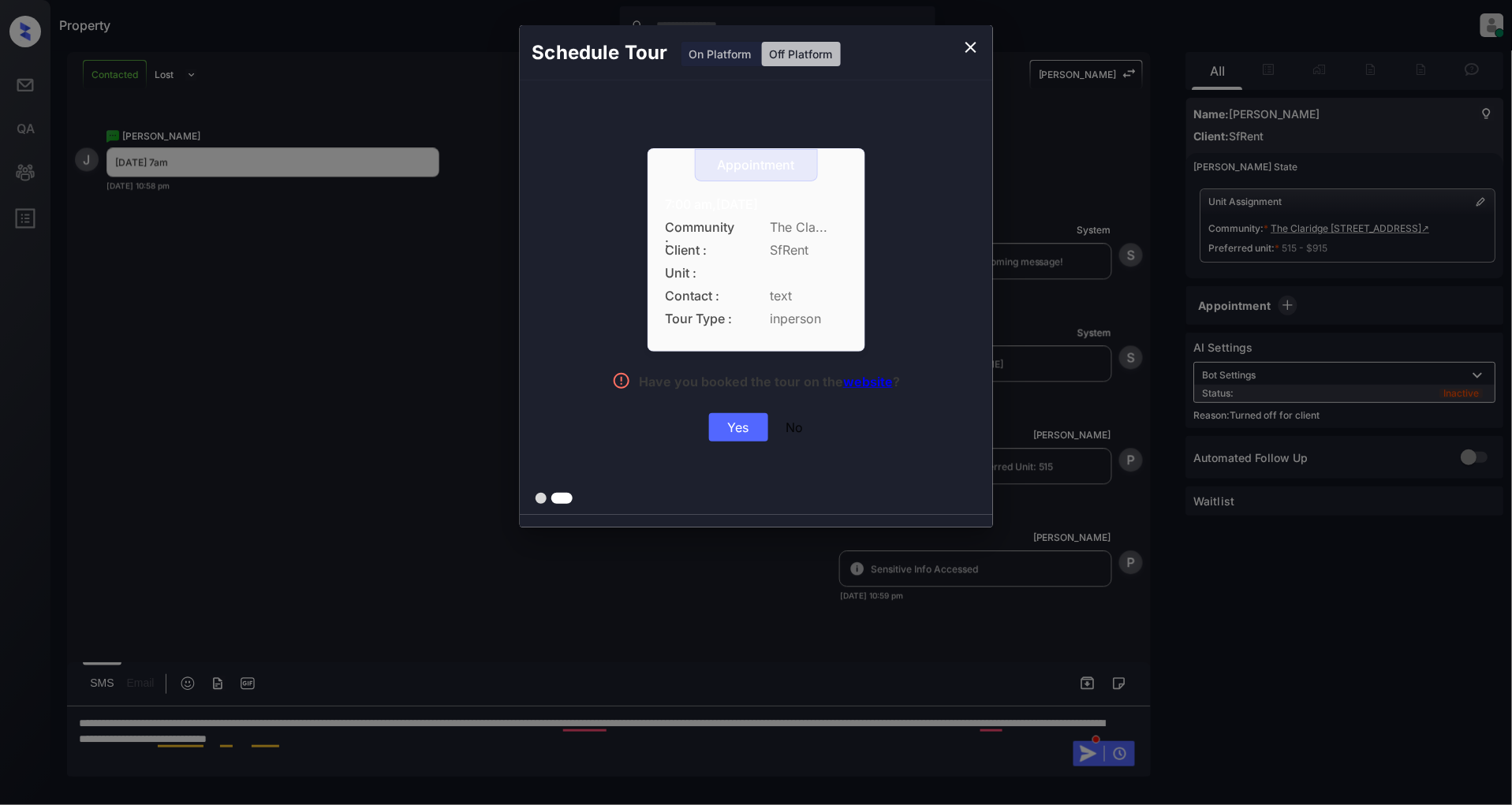
click at [751, 423] on div "Yes" at bounding box center [738, 428] width 59 height 28
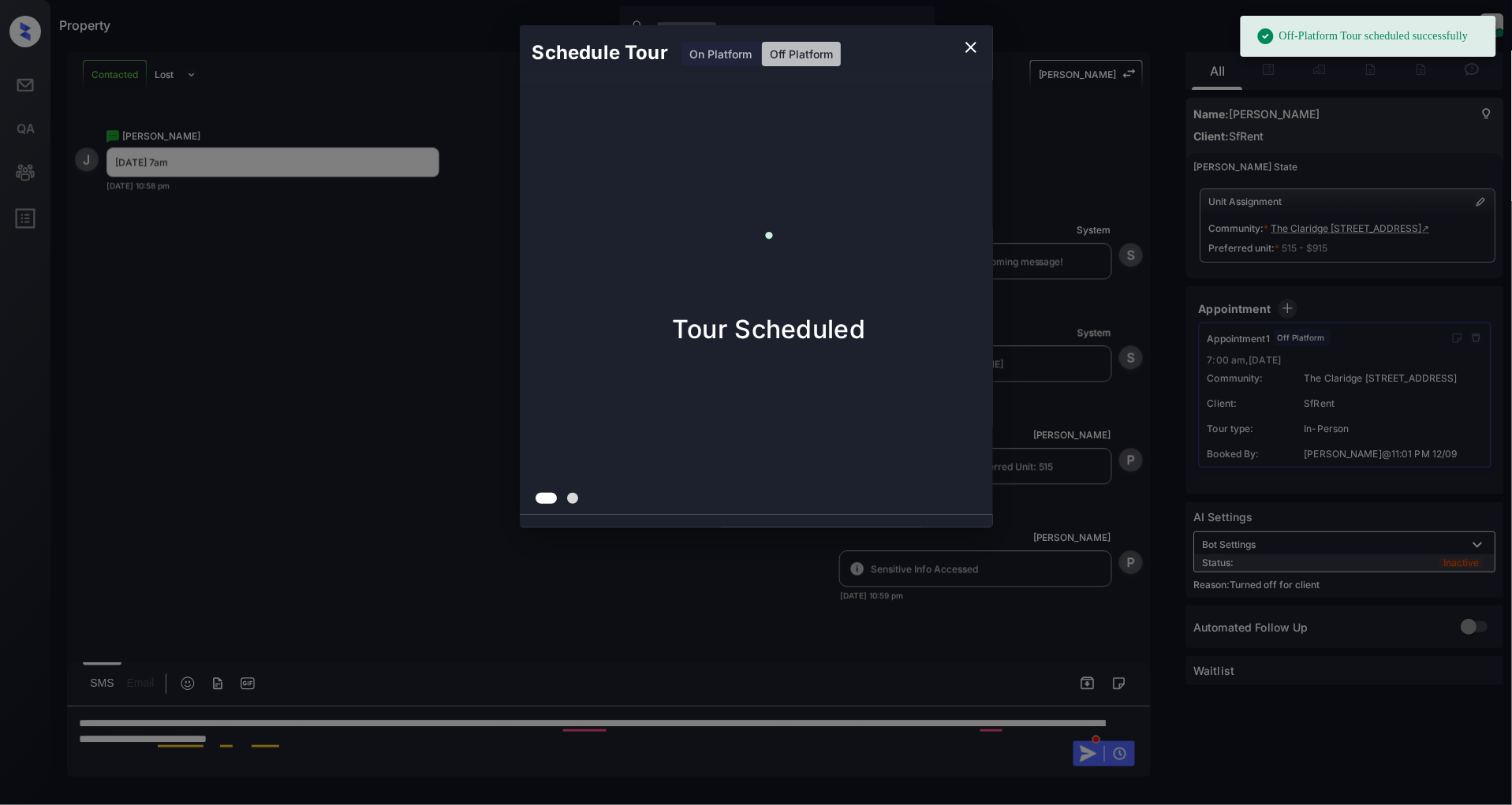
click at [967, 55] on icon "close" at bounding box center [971, 47] width 19 height 19
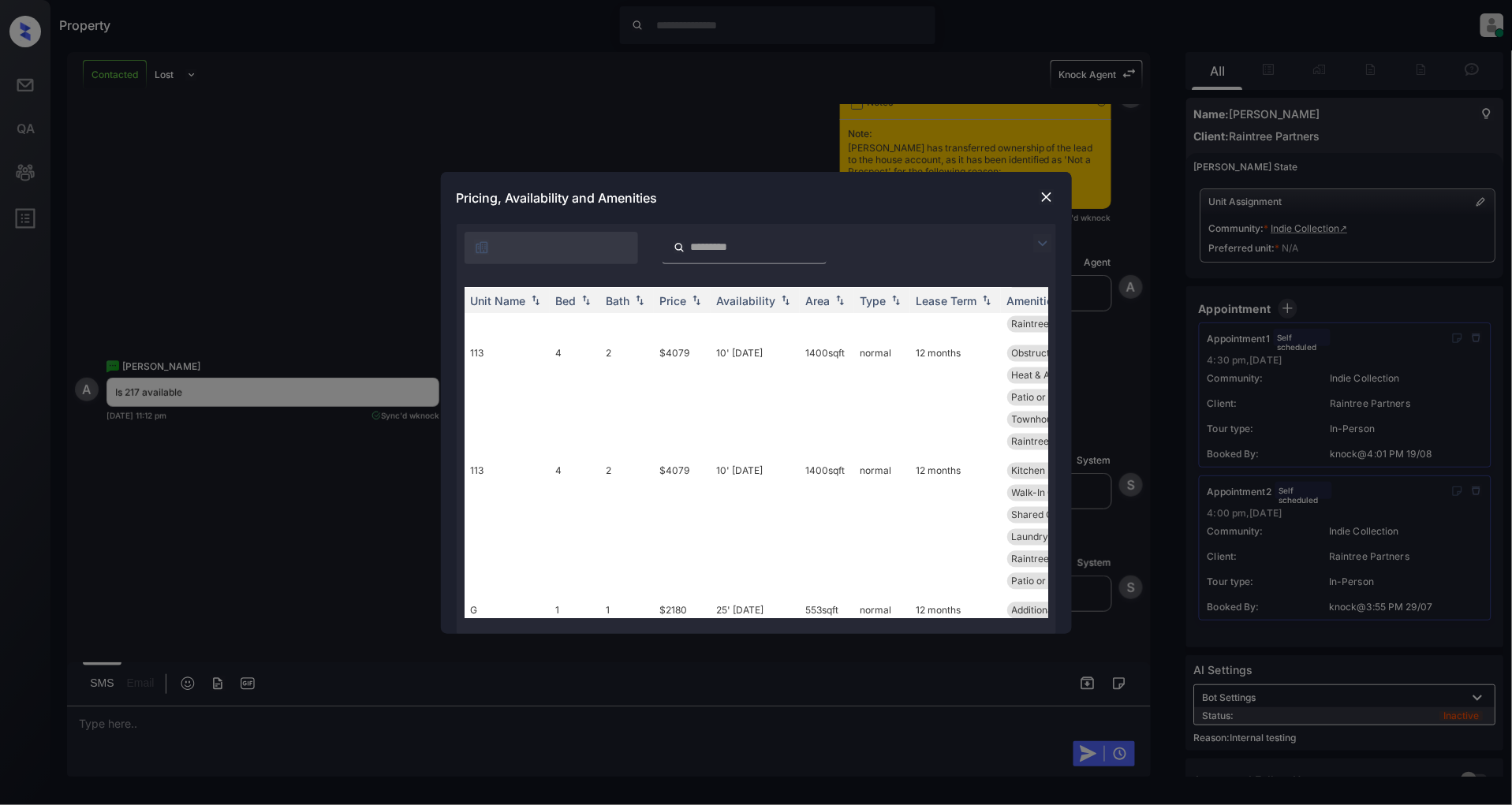
scroll to position [2979, 0]
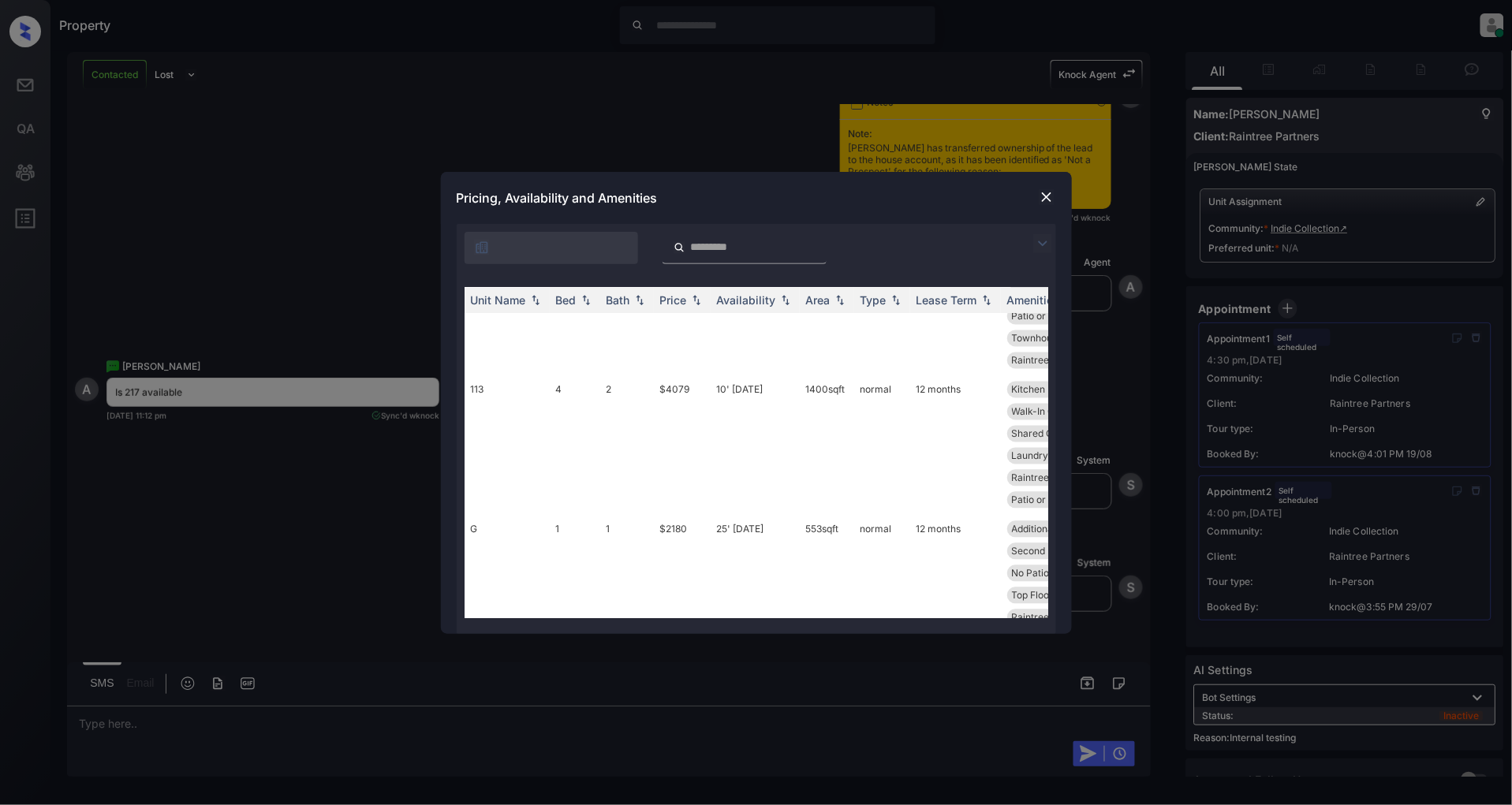
drag, startPoint x: 699, startPoint y: 351, endPoint x: 654, endPoint y: 347, distance: 45.2
click at [647, 633] on tr "217 2 2 $3120 19' Aug 25 975 sqft normal 12 months Kitchen Pantry Additional St…" at bounding box center [876, 702] width 824 height 140
copy tr "$3120"
click at [1047, 192] on img at bounding box center [1046, 197] width 16 height 16
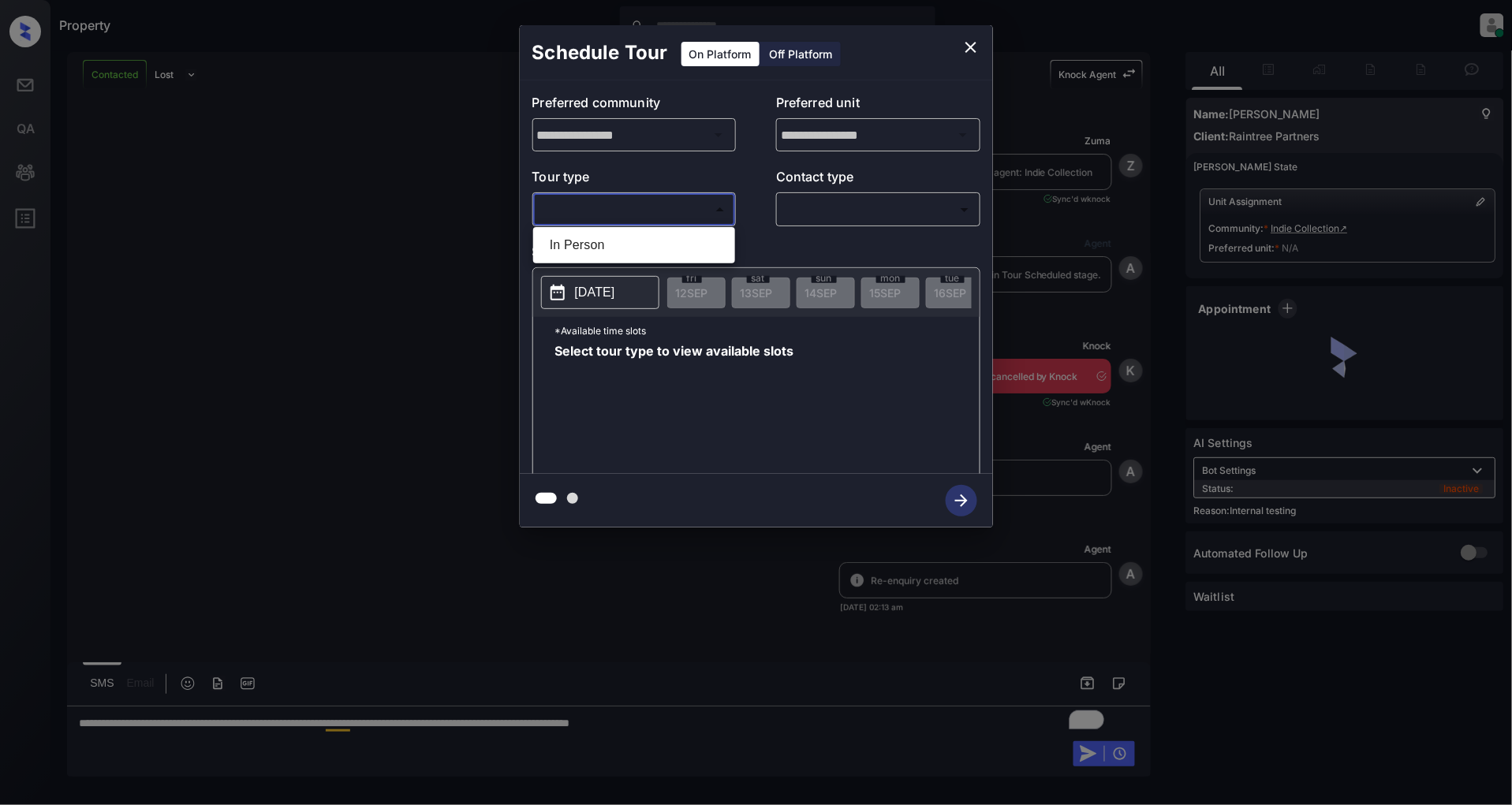
scroll to position [11922, 0]
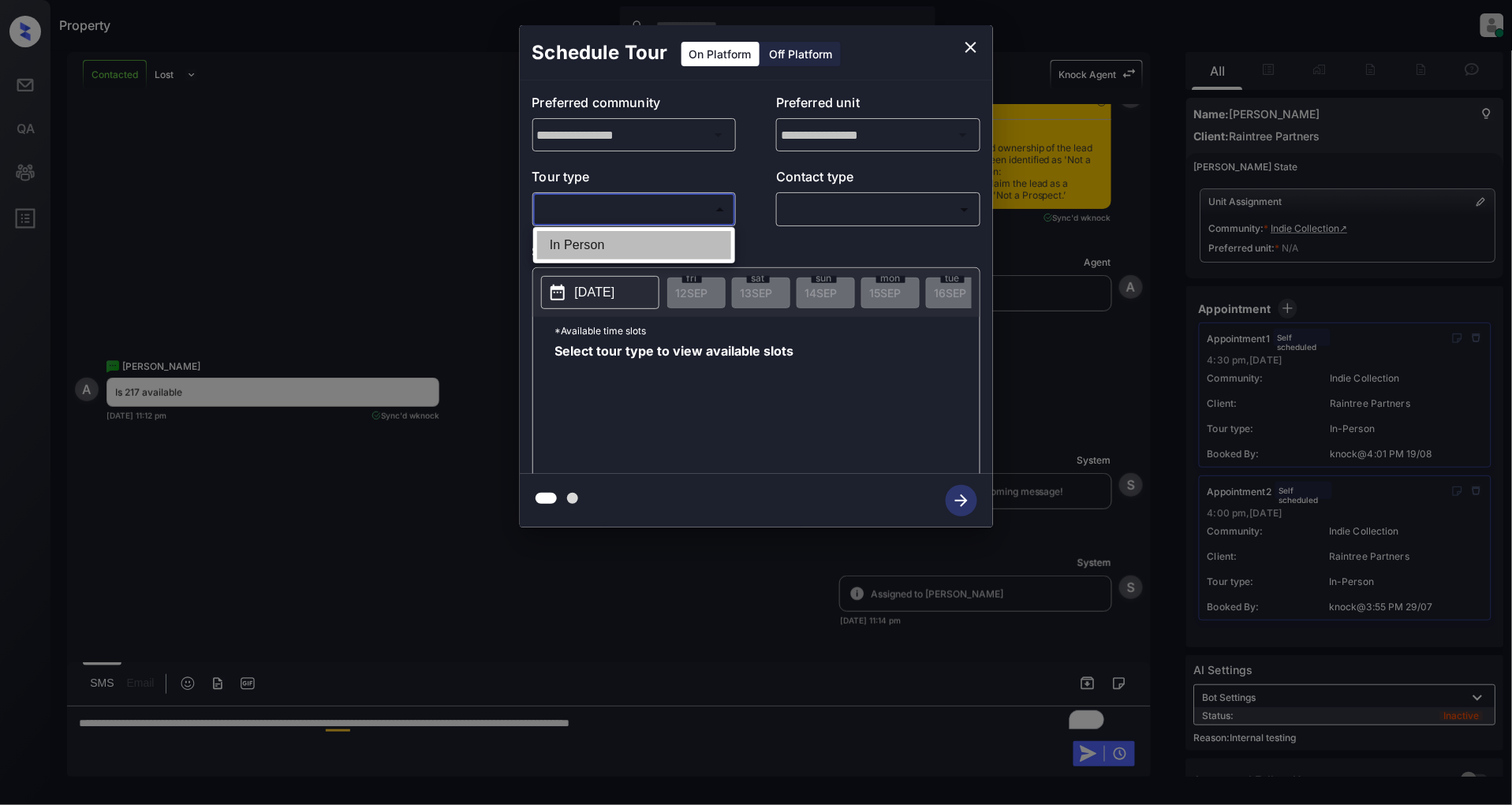
click at [606, 251] on li "In Person" at bounding box center [634, 245] width 194 height 28
type input "********"
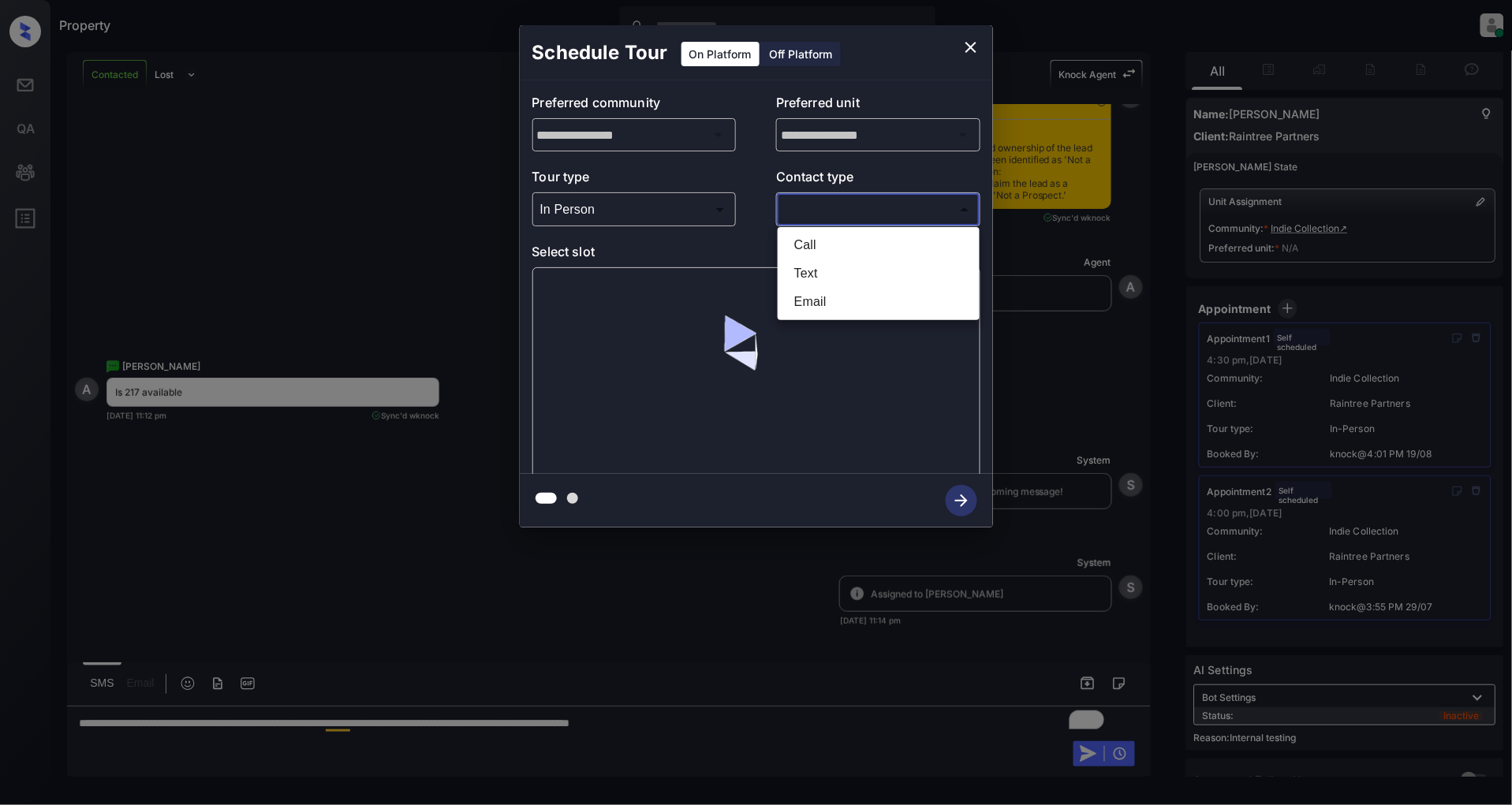
click at [816, 212] on body "Property [PERSON_NAME] Online Set yourself offline Set yourself on break Profil…" at bounding box center [756, 402] width 1512 height 805
click at [824, 267] on li "Text" at bounding box center [879, 274] width 194 height 28
type input "****"
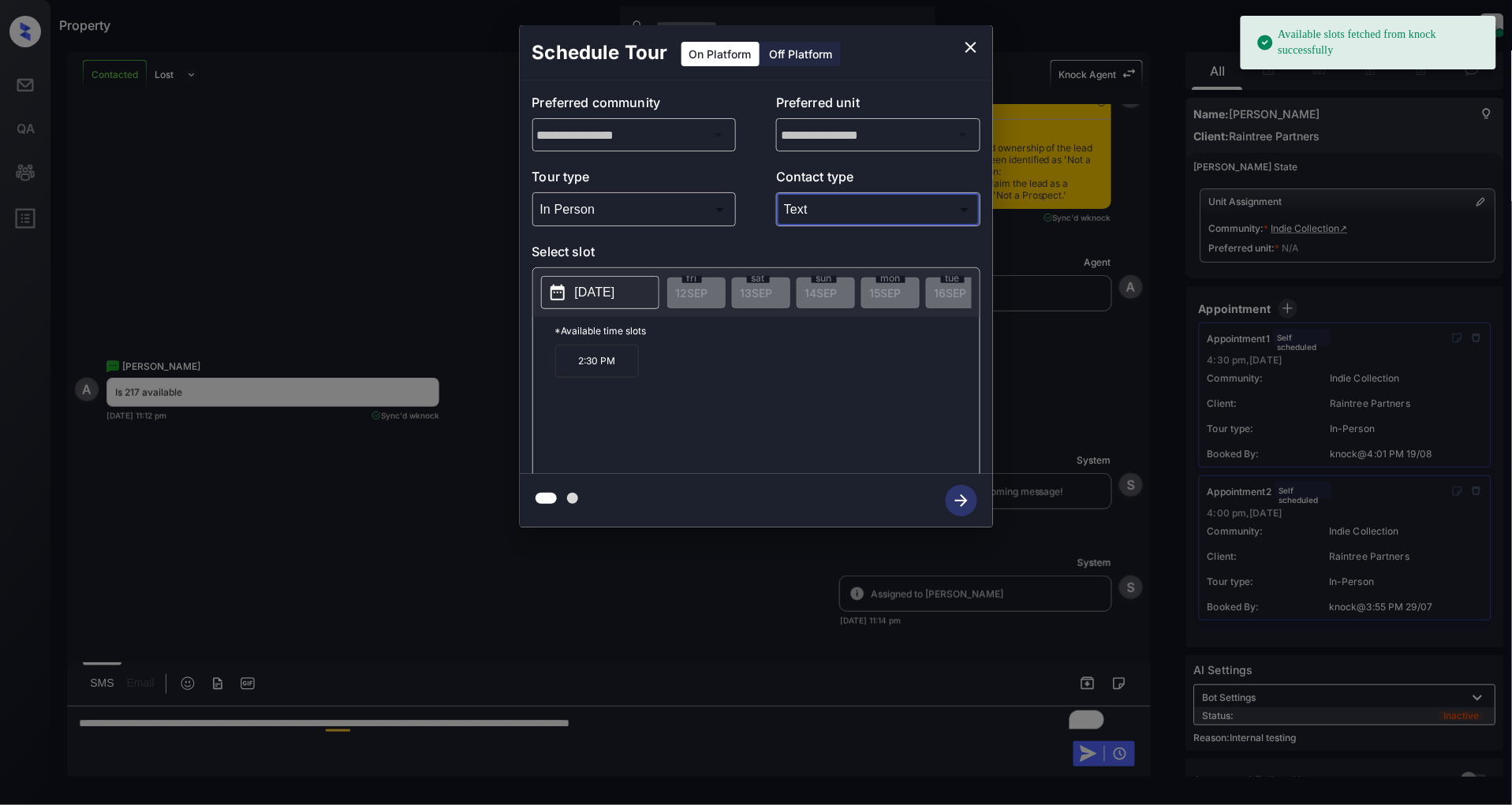
click at [608, 289] on p "[DATE]" at bounding box center [595, 292] width 40 height 19
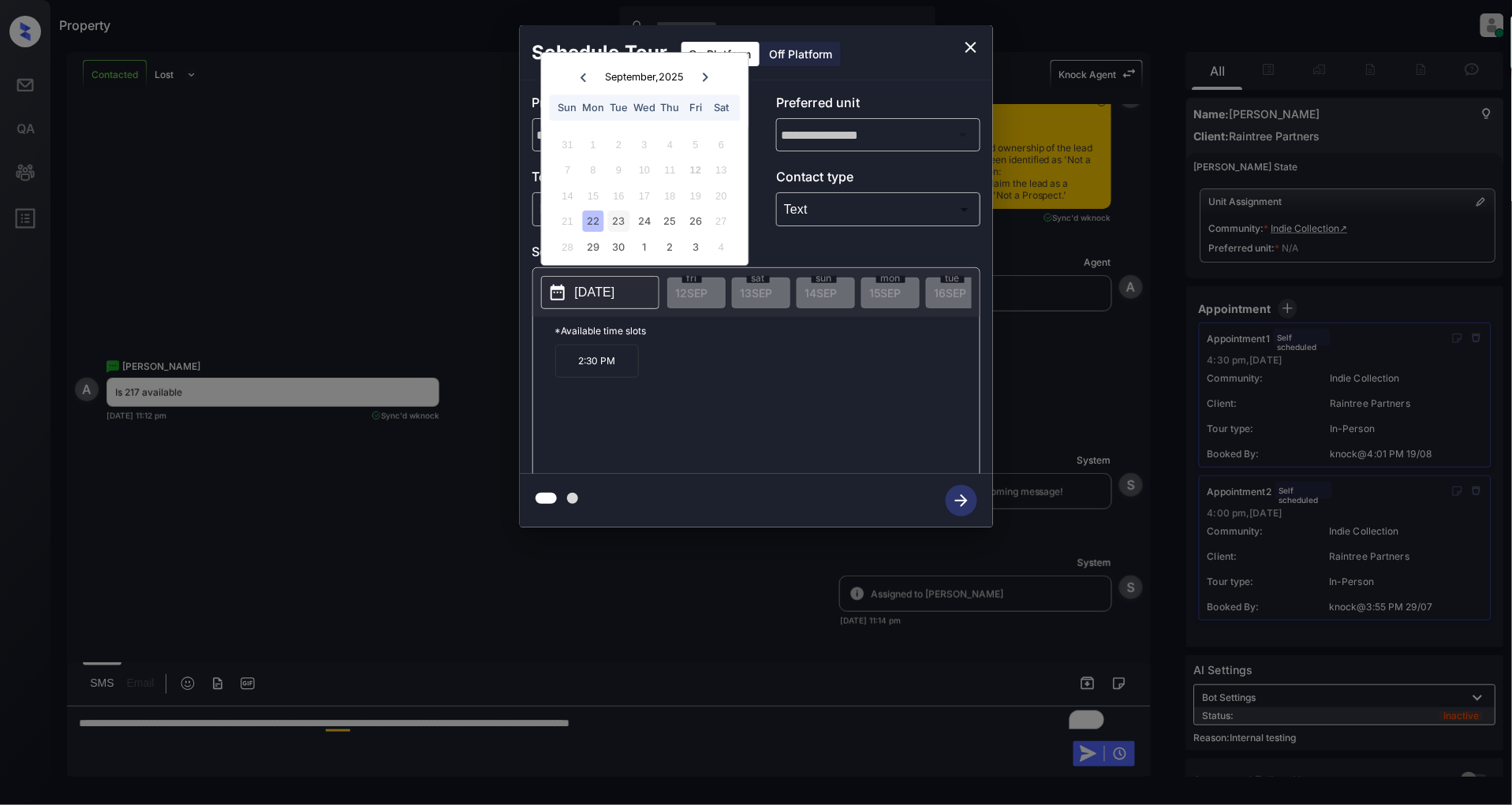
click at [625, 221] on div "23" at bounding box center [618, 222] width 21 height 21
click at [661, 221] on div "25" at bounding box center [669, 222] width 21 height 21
click at [968, 45] on icon "close" at bounding box center [971, 47] width 11 height 11
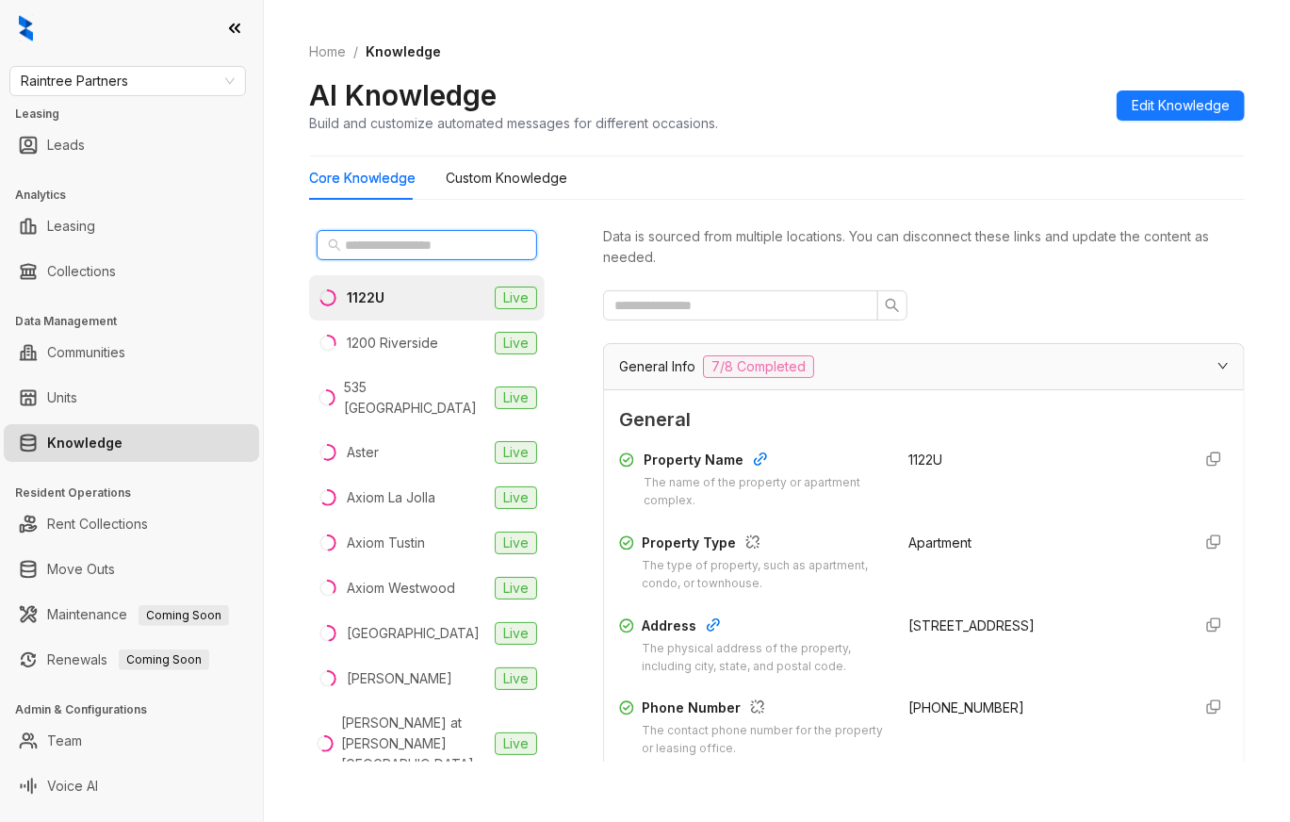
click at [412, 249] on input "text" at bounding box center [428, 245] width 166 height 21
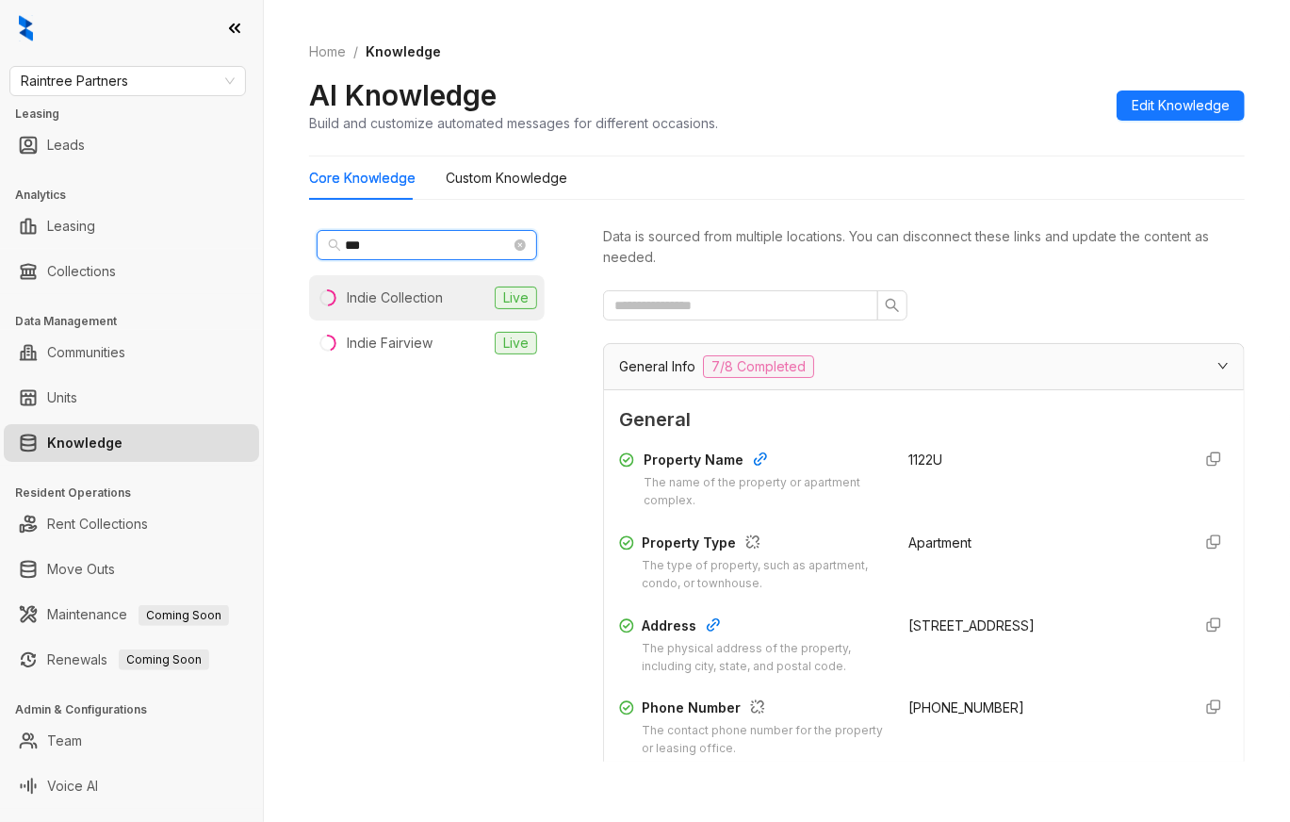
type input "***"
click at [431, 292] on div "Indie Collection" at bounding box center [395, 297] width 96 height 21
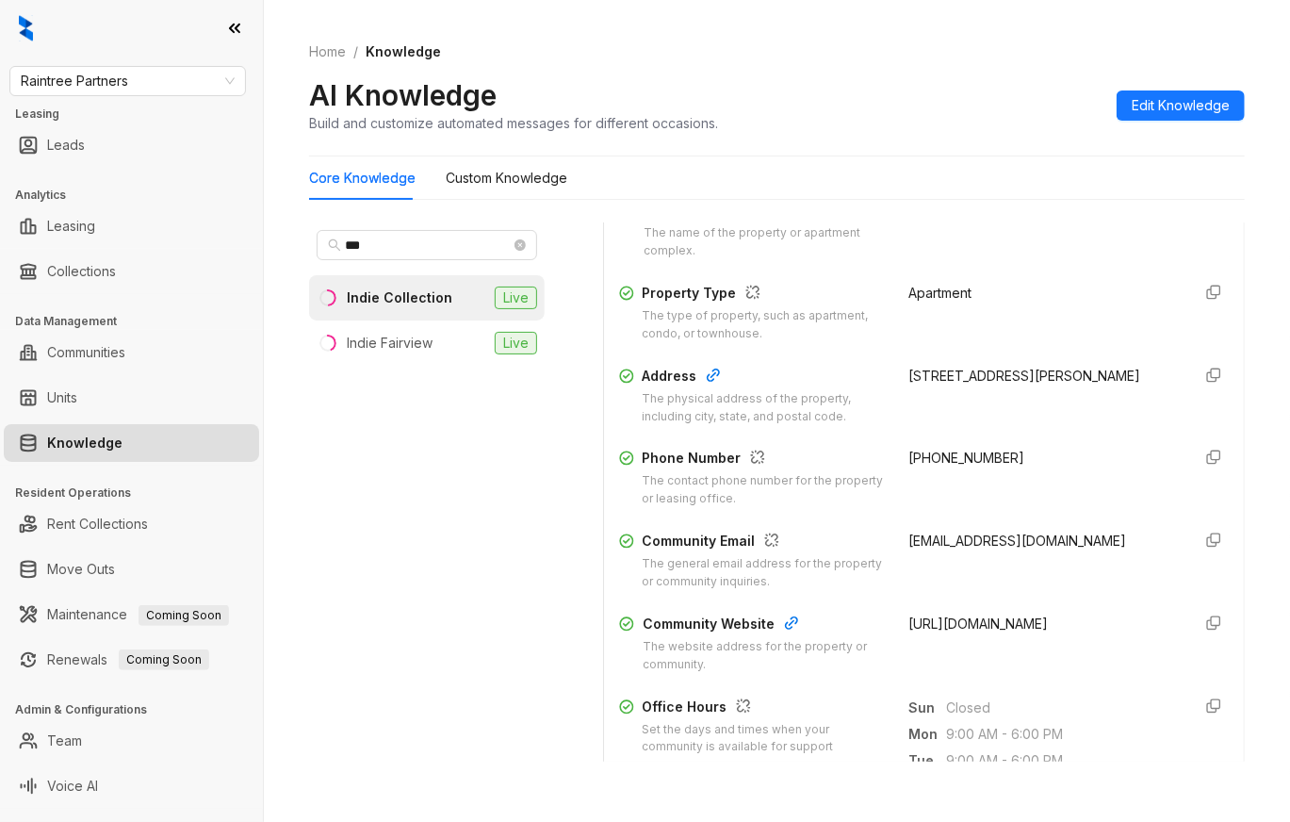
scroll to position [251, 0]
drag, startPoint x: 1015, startPoint y: 457, endPoint x: 884, endPoint y: 457, distance: 131.0
click at [884, 457] on div "Phone Number The contact phone number for the property or leasing office. (818)…" at bounding box center [924, 477] width 610 height 60
copy span "(818) 310-6611"
click at [997, 536] on span "indieglendale@avenue5apt.com" at bounding box center [1019, 540] width 218 height 16
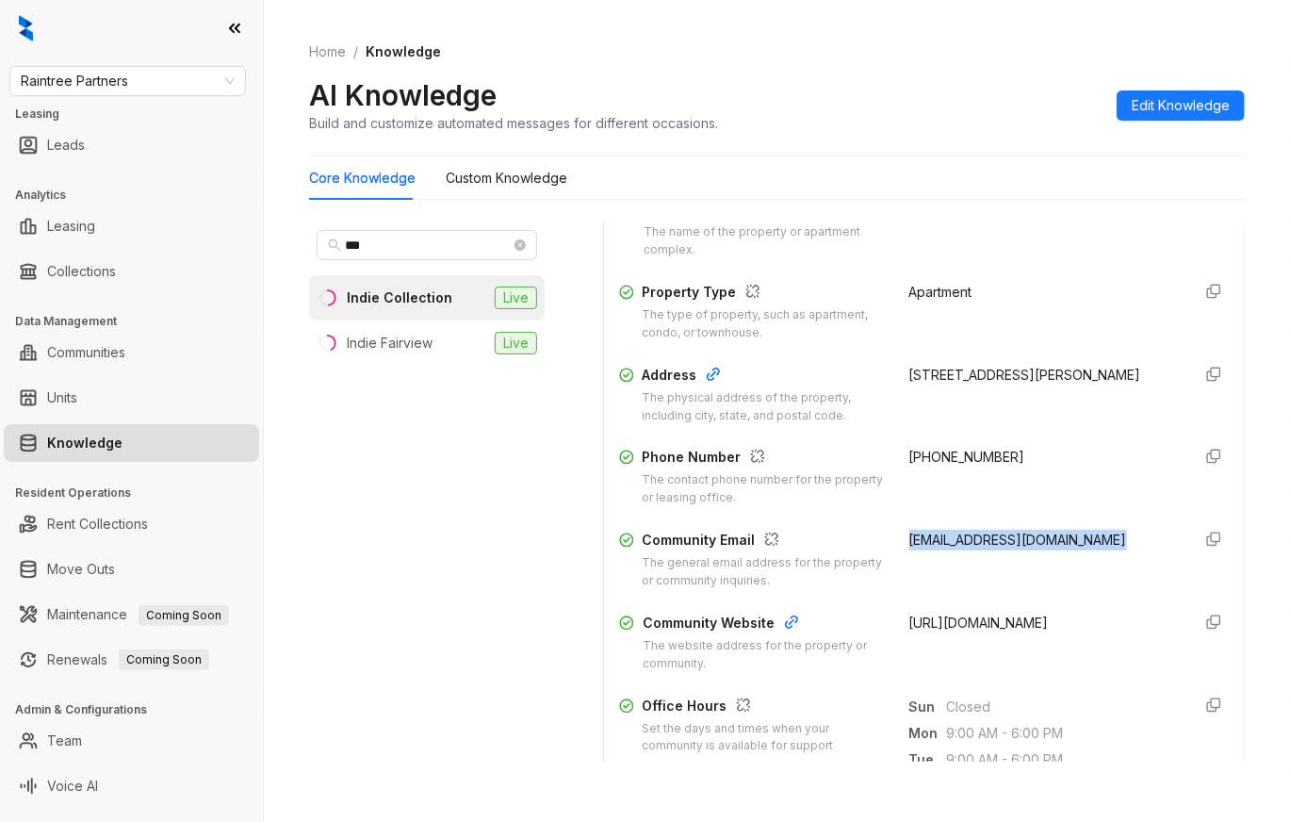
drag, startPoint x: 1098, startPoint y: 541, endPoint x: 884, endPoint y: 536, distance: 214.0
click at [884, 536] on div "Community Email The general email address for the property or community inquiri…" at bounding box center [924, 560] width 610 height 60
copy span "indieglendale@avenue5apt.com"
click at [1116, 558] on div "indieglendale@avenue5apt.com" at bounding box center [1044, 560] width 268 height 60
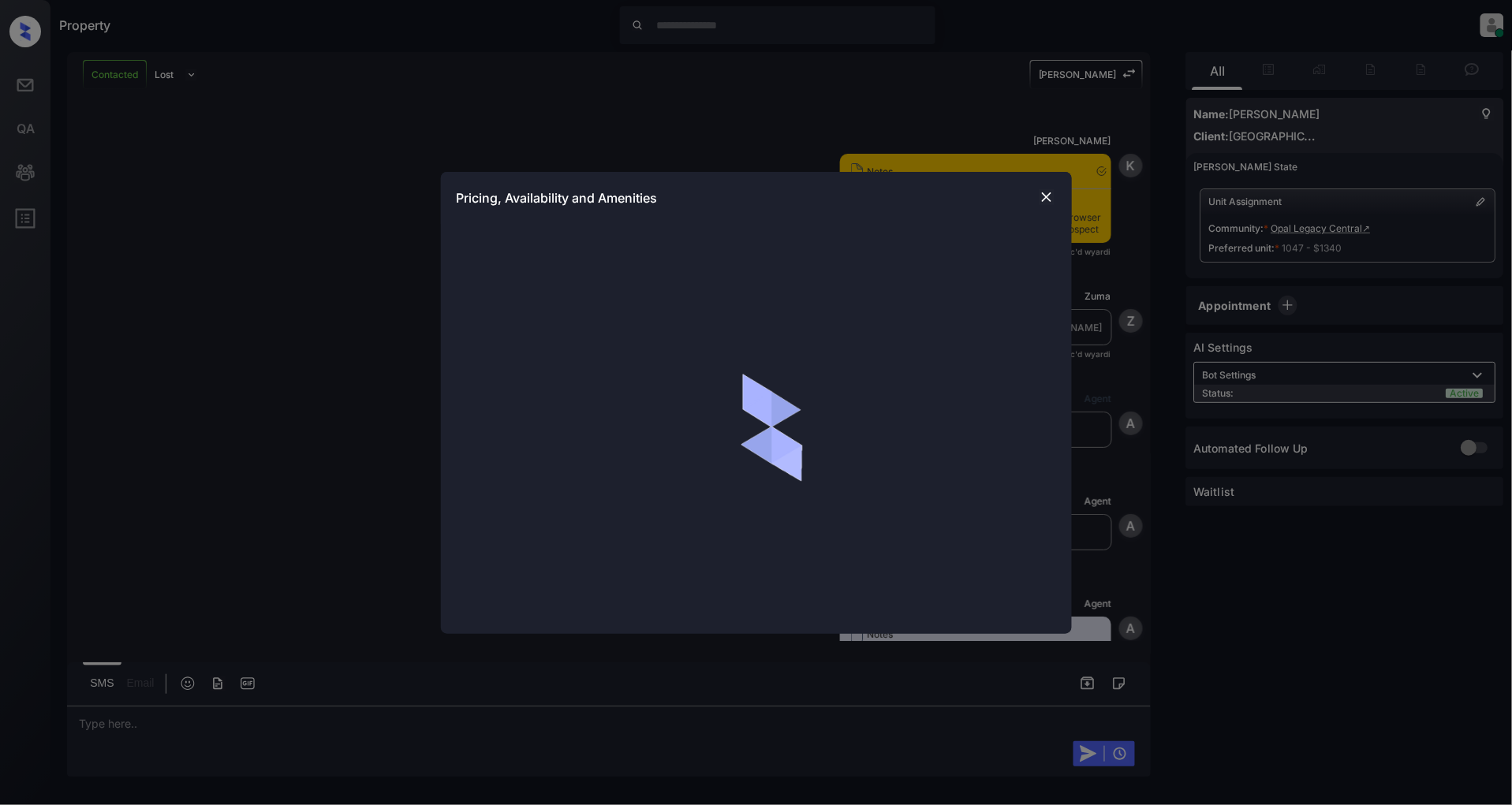
scroll to position [790, 0]
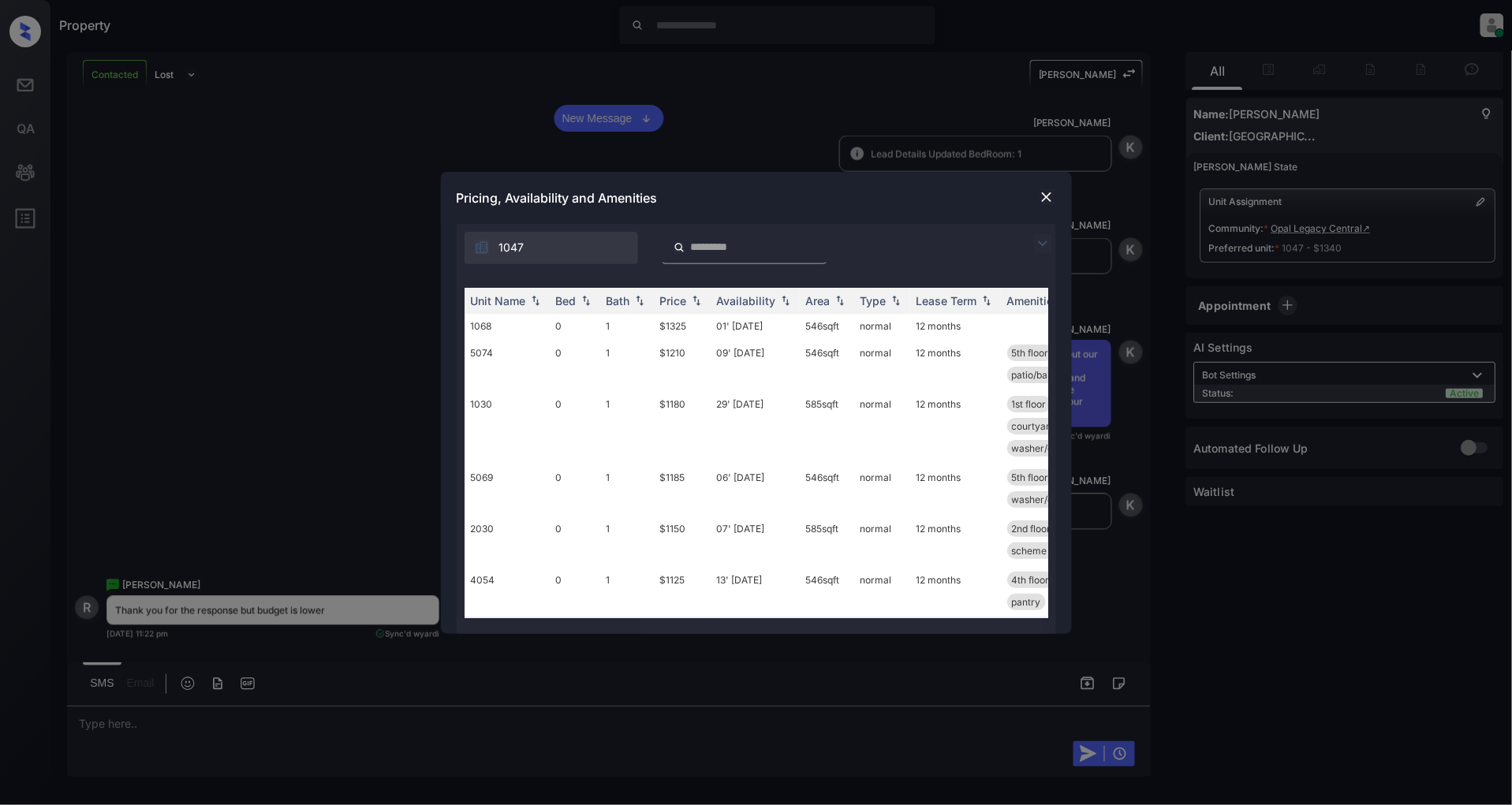
click at [1053, 239] on div at bounding box center [1046, 244] width 19 height 19
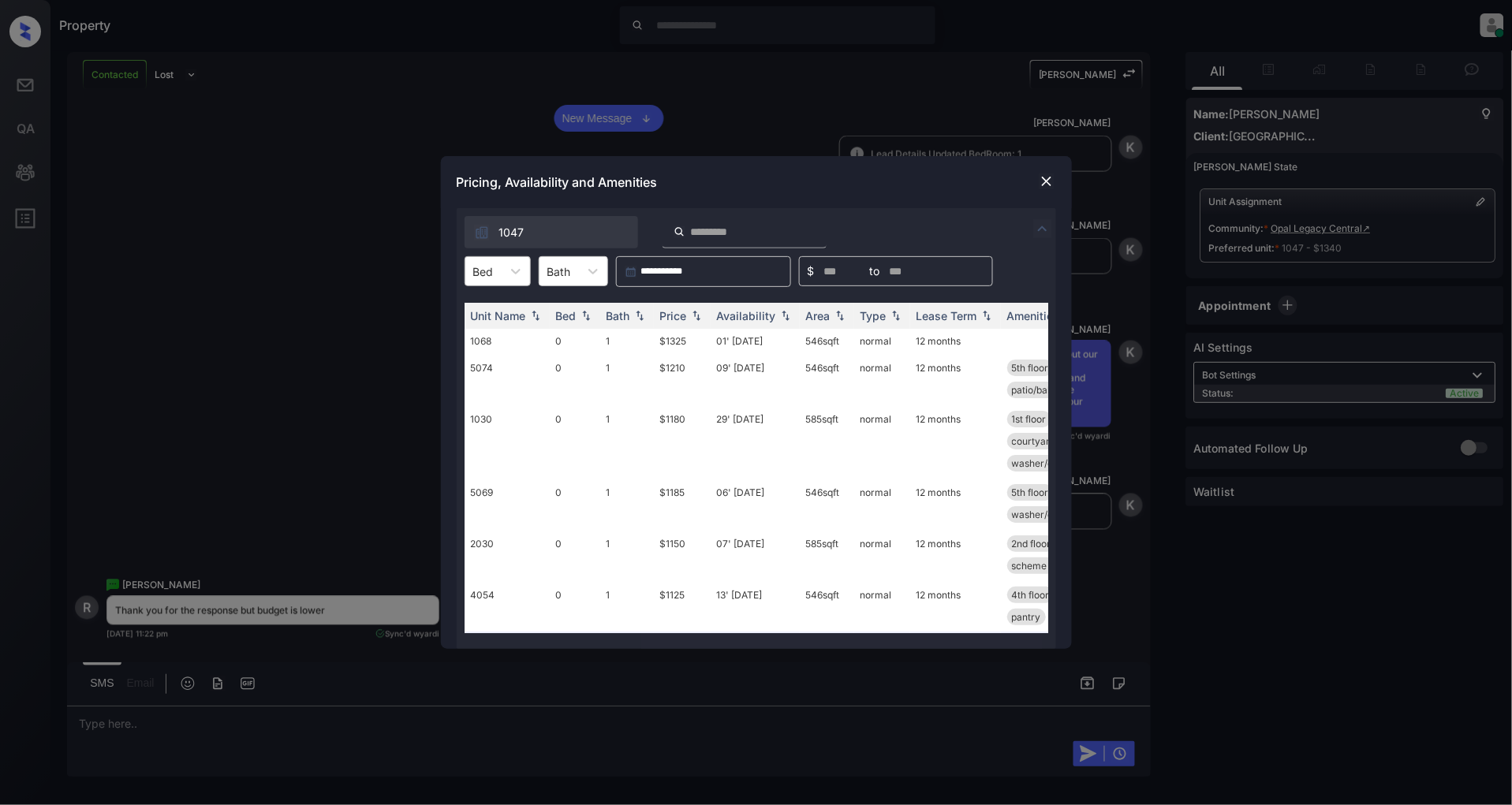
click at [495, 266] on div "Bed" at bounding box center [483, 271] width 36 height 23
click at [500, 308] on div "0" at bounding box center [497, 310] width 66 height 28
click at [691, 317] on img at bounding box center [696, 315] width 16 height 11
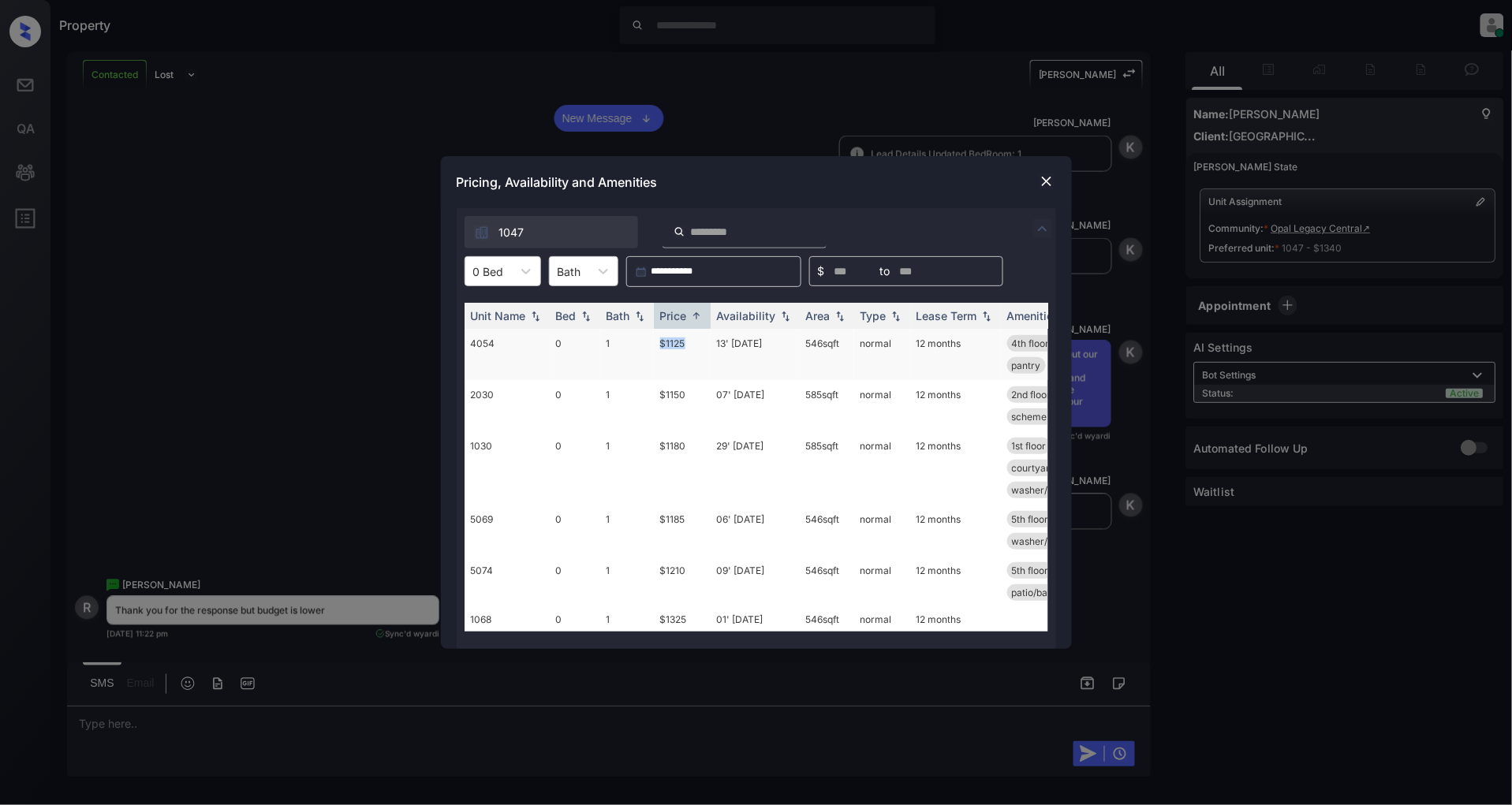
drag, startPoint x: 694, startPoint y: 336, endPoint x: 638, endPoint y: 342, distance: 56.3
click at [638, 342] on tr "4054 0 1 $1125 13' [DATE] 546 sqft normal 12 months 4th floor courtyard view sc…" at bounding box center [876, 354] width 824 height 51
copy tr "$1125"
click at [1049, 183] on img at bounding box center [1046, 181] width 16 height 16
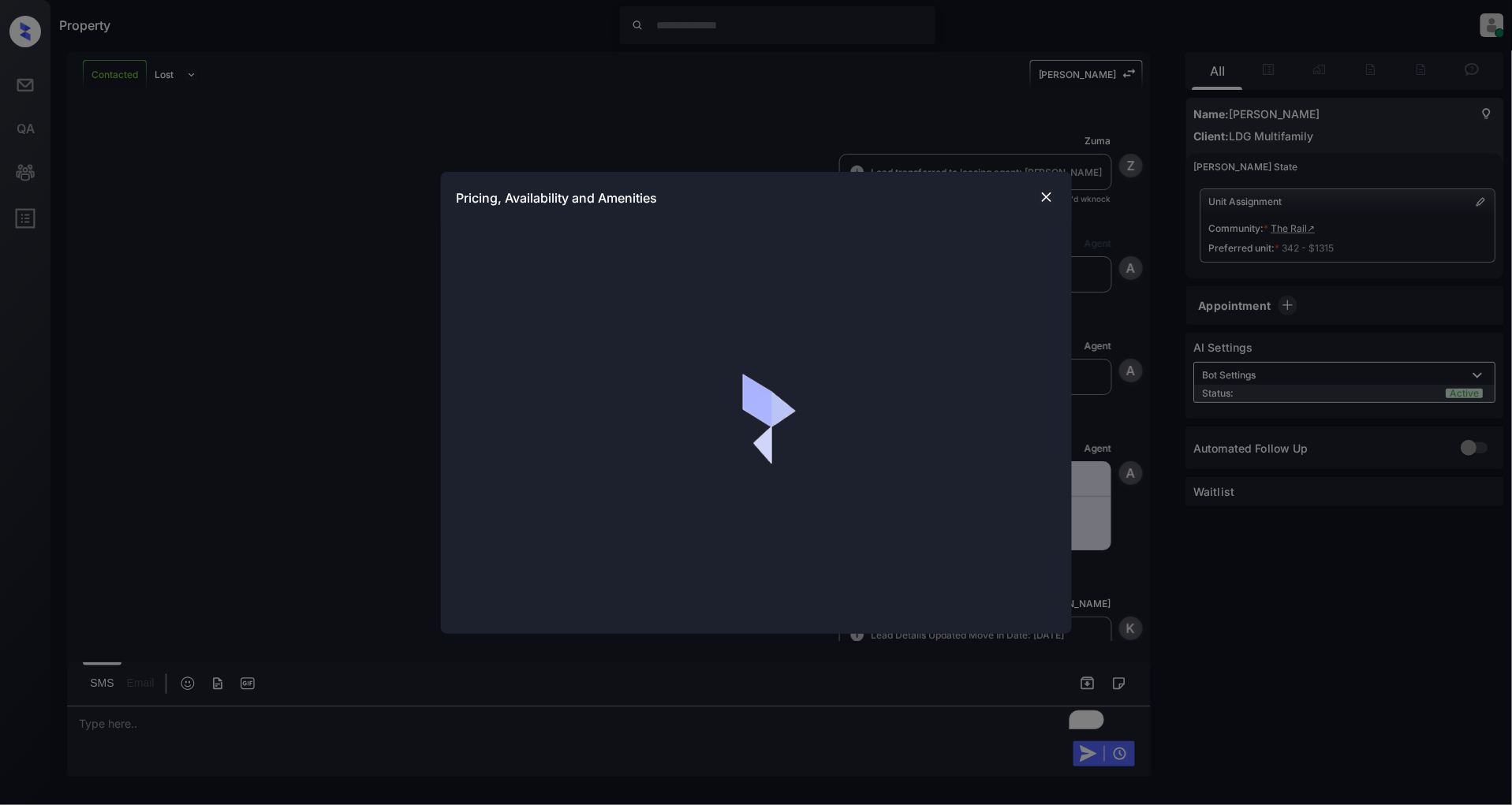
scroll to position [2304, 0]
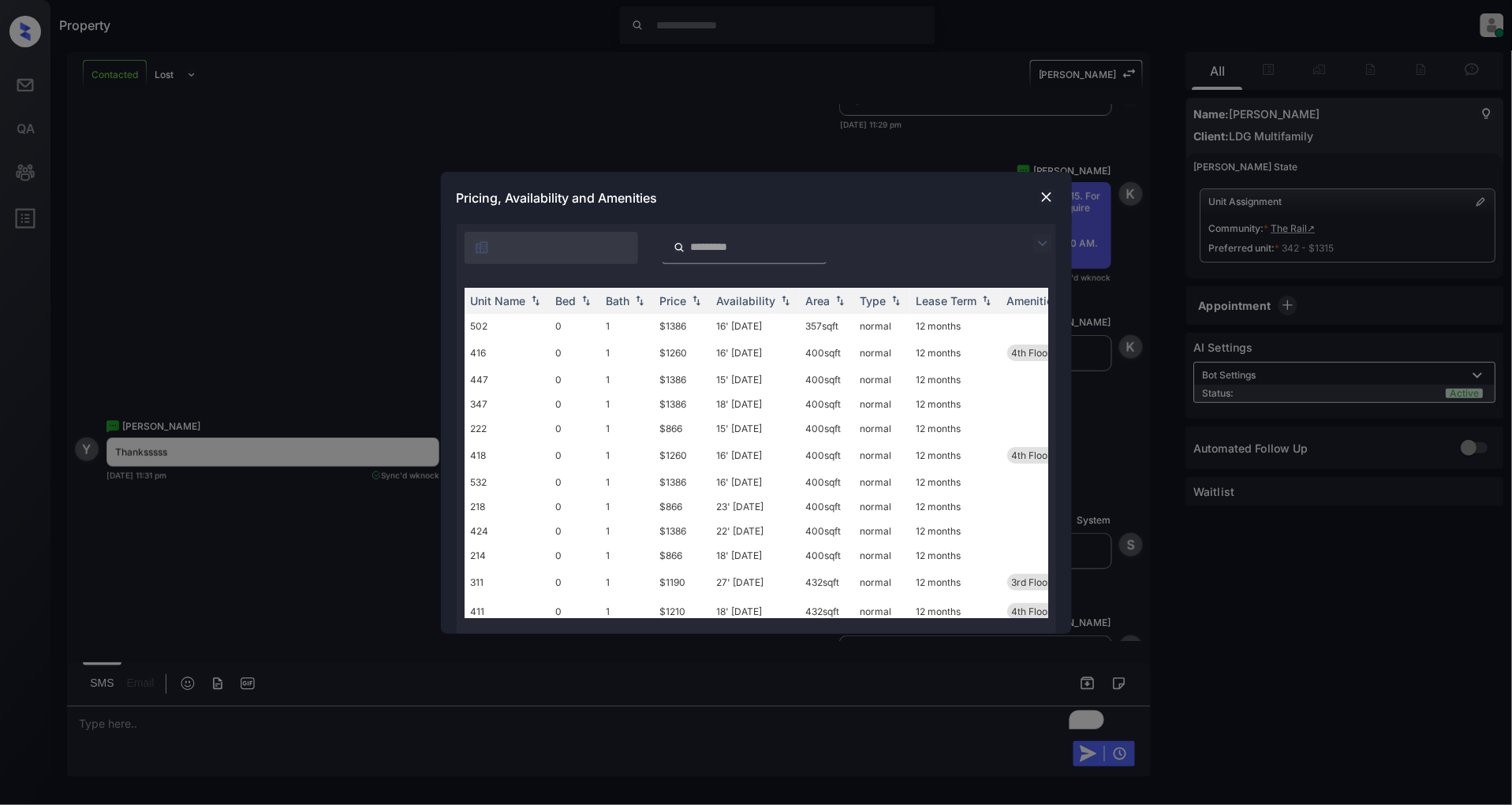
drag, startPoint x: 1036, startPoint y: 241, endPoint x: 948, endPoint y: 267, distance: 91.8
click at [1037, 241] on img at bounding box center [1043, 244] width 19 height 19
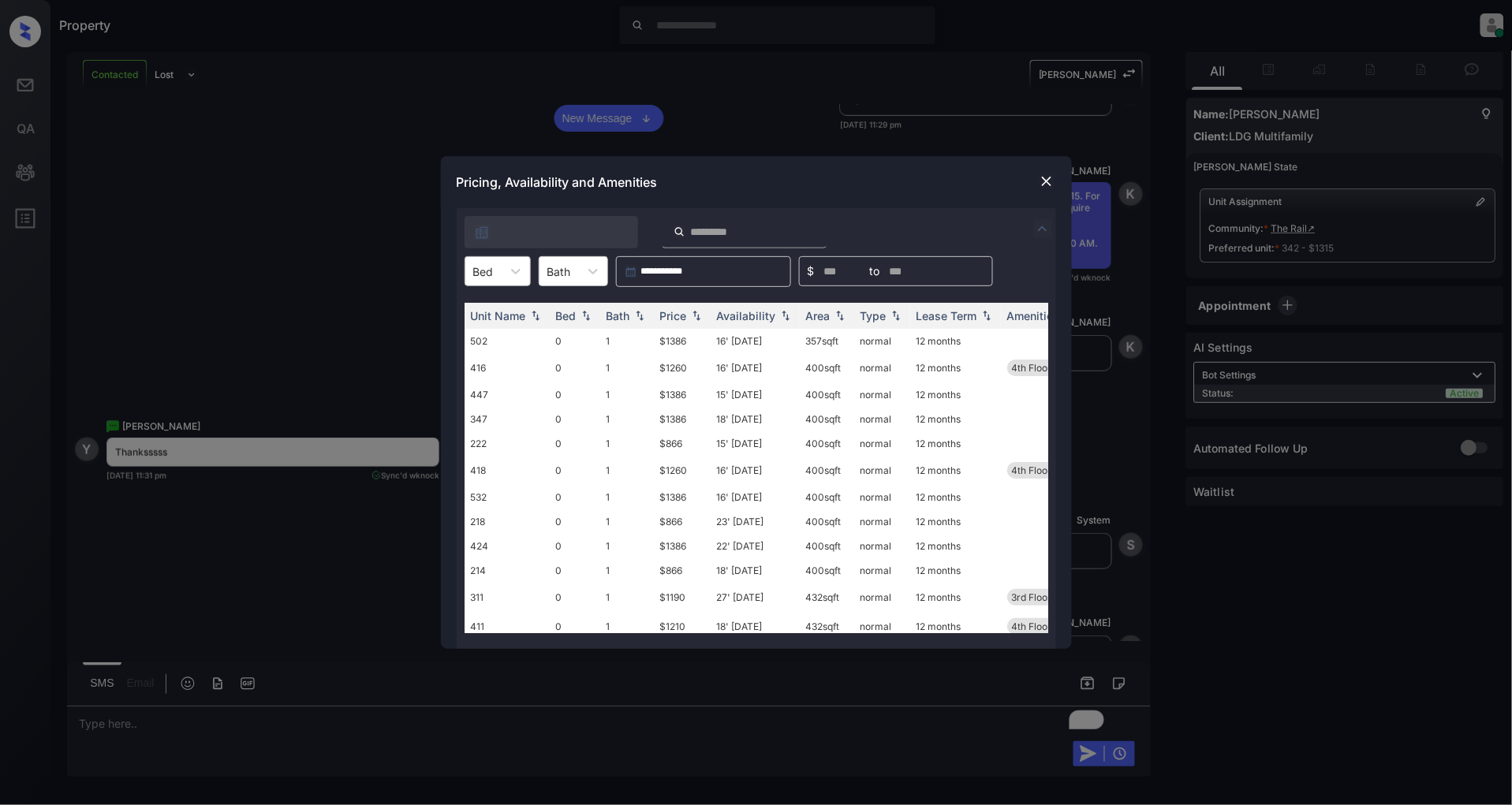
click at [469, 273] on div "Bed" at bounding box center [483, 271] width 36 height 23
click at [482, 317] on div "0" at bounding box center [497, 310] width 66 height 28
click at [702, 316] on img at bounding box center [696, 315] width 16 height 11
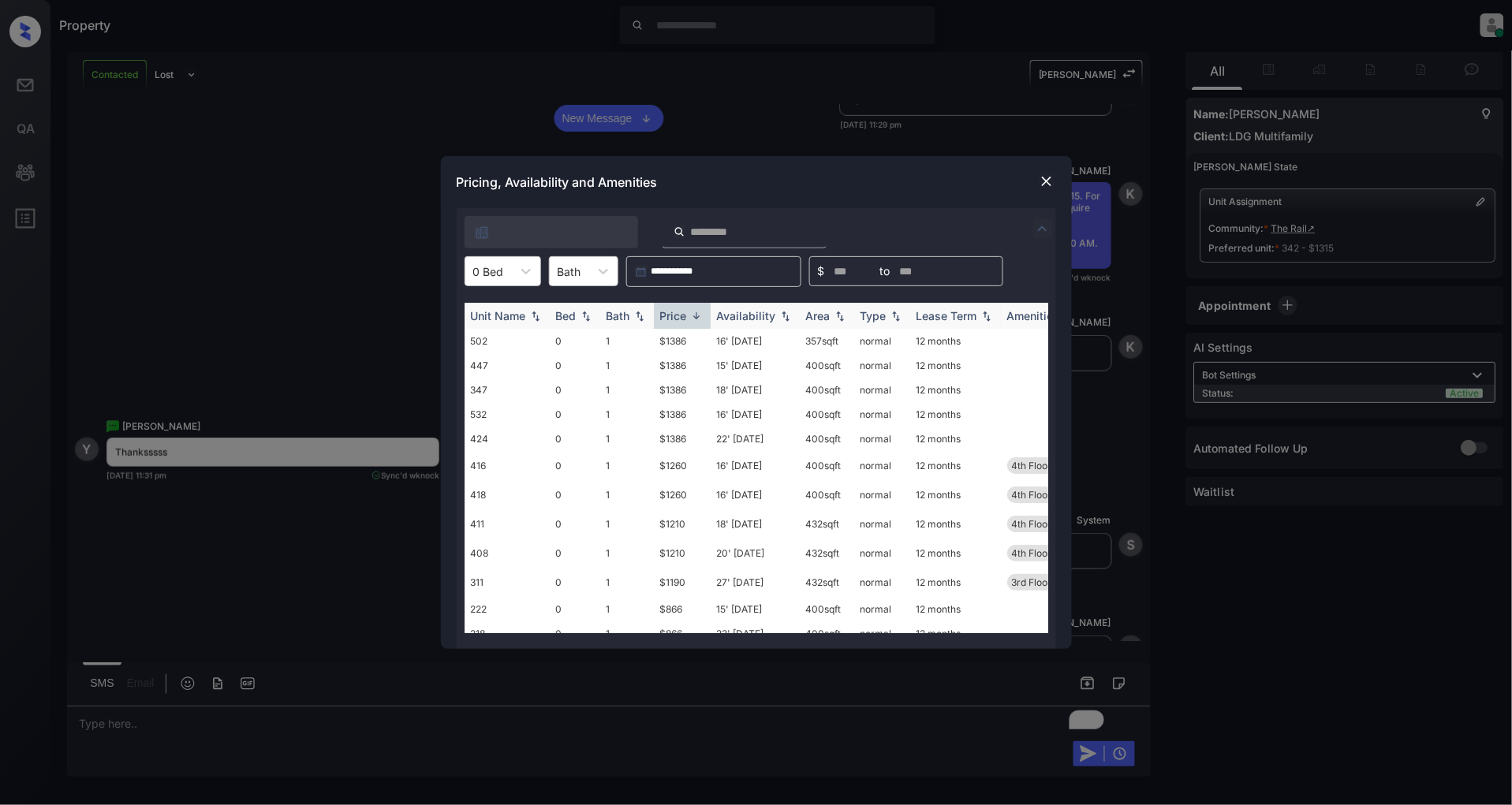
click at [702, 316] on img at bounding box center [696, 315] width 16 height 12
drag, startPoint x: 694, startPoint y: 336, endPoint x: 663, endPoint y: 341, distance: 31.4
click at [663, 341] on td "$866" at bounding box center [682, 341] width 57 height 24
copy td "$866"
click at [1038, 182] on img at bounding box center [1046, 181] width 16 height 16
